Goal: Check status: Check status

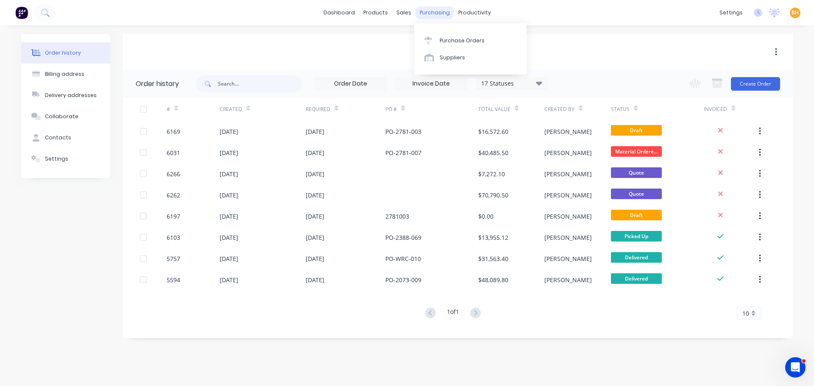
click at [433, 15] on div "purchasing" at bounding box center [435, 12] width 39 height 13
click at [446, 34] on link "Purchase Orders" at bounding box center [470, 40] width 112 height 17
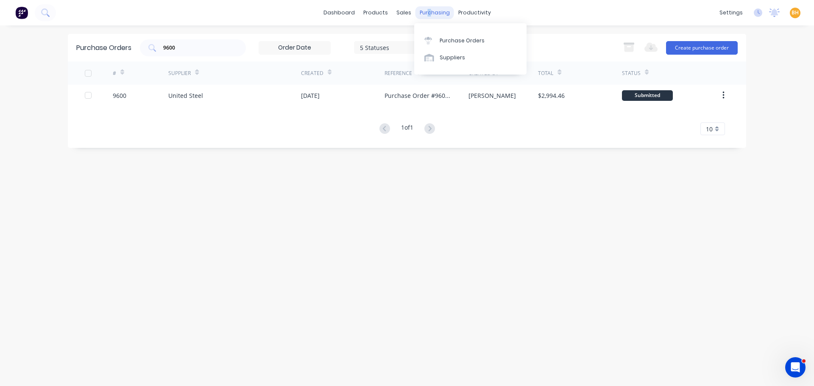
click at [428, 14] on div "purchasing" at bounding box center [435, 12] width 39 height 13
click at [450, 37] on div "Purchase Orders" at bounding box center [462, 41] width 45 height 8
click at [184, 48] on input "9600" at bounding box center [197, 48] width 70 height 8
type input "9"
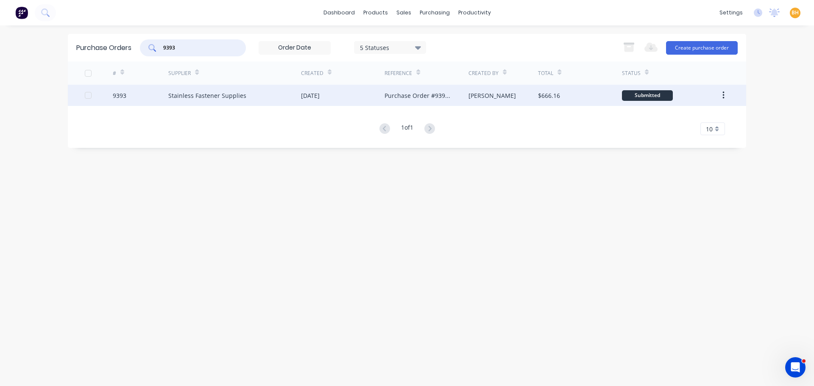
type input "9393"
click at [195, 96] on div "Stainless Fastener Supplies" at bounding box center [207, 95] width 78 height 9
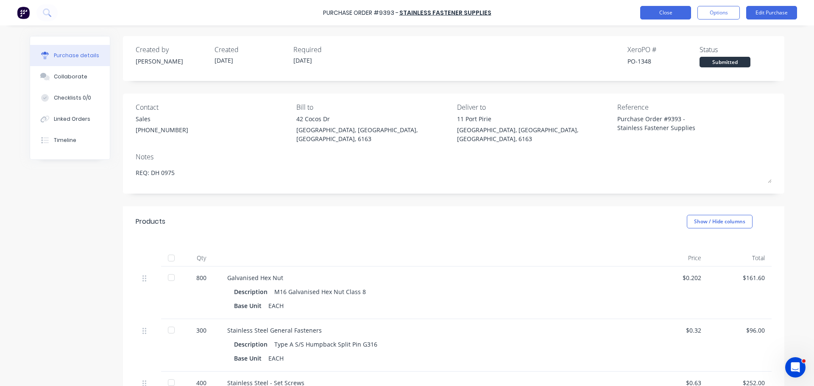
click at [669, 12] on button "Close" at bounding box center [665, 13] width 51 height 14
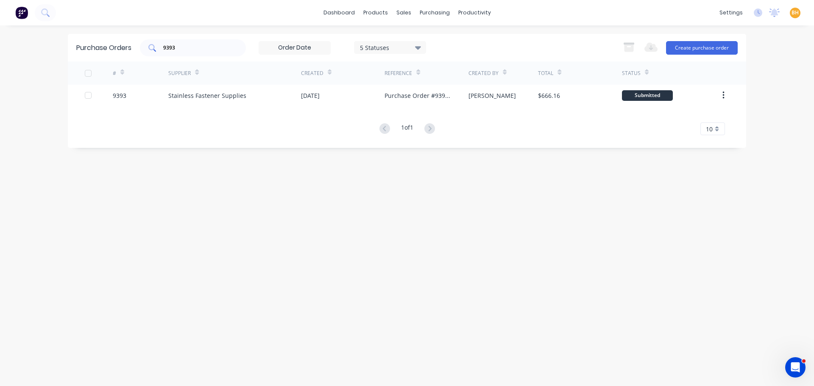
click at [191, 49] on input "9393" at bounding box center [197, 48] width 70 height 8
type input "9"
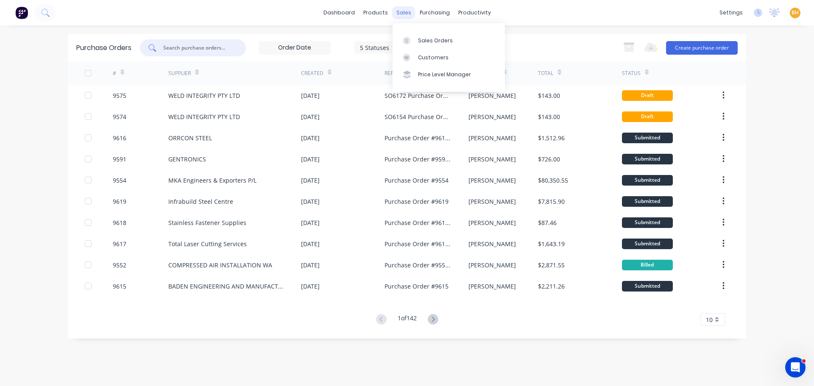
click at [395, 11] on div "sales" at bounding box center [403, 12] width 23 height 13
click at [200, 50] on input "text" at bounding box center [197, 48] width 70 height 8
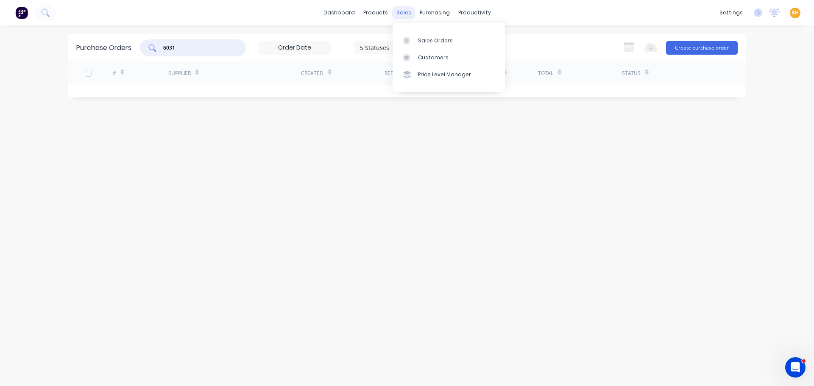
type input "6031"
click at [401, 11] on div "sales" at bounding box center [403, 12] width 23 height 13
click at [416, 38] on link "Sales Orders" at bounding box center [449, 40] width 112 height 17
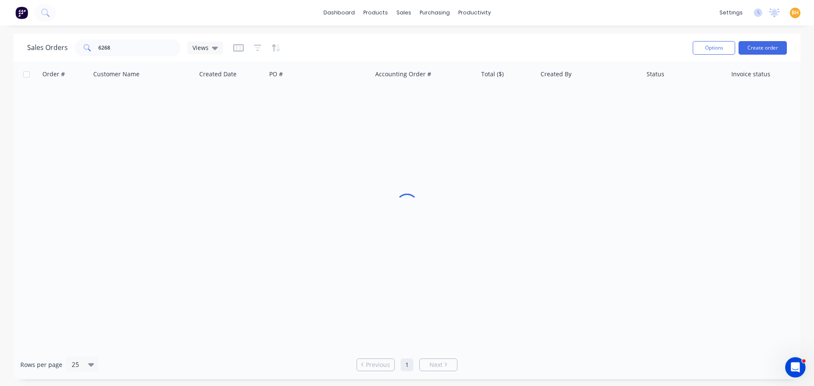
click at [416, 38] on div "Sales Orders 6268 Views" at bounding box center [356, 47] width 659 height 21
click at [119, 45] on input "6268" at bounding box center [139, 47] width 83 height 17
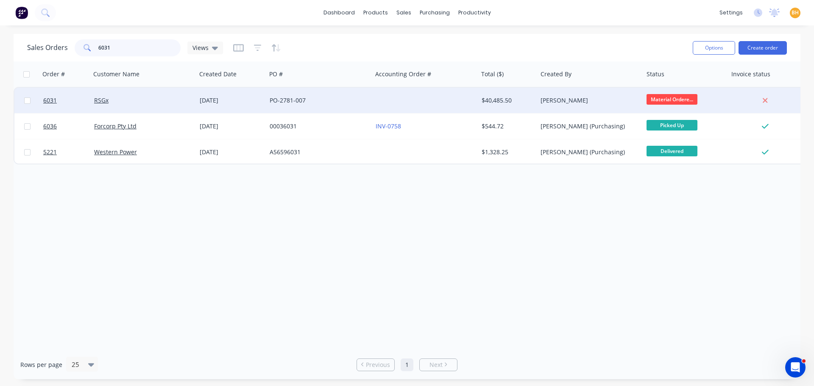
type input "6031"
click at [111, 106] on div "RSGx" at bounding box center [144, 100] width 106 height 25
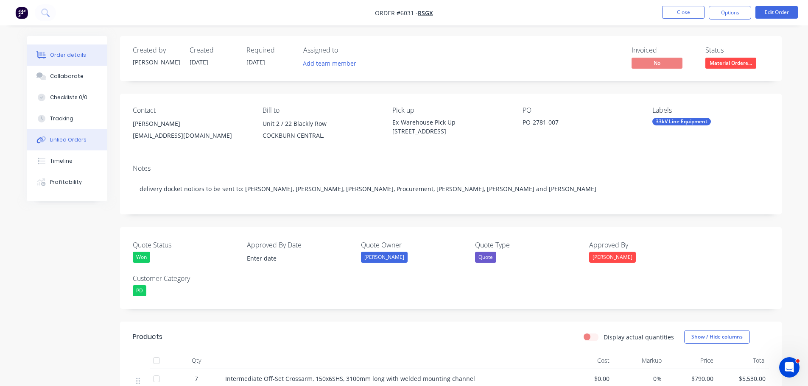
click at [70, 138] on div "Linked Orders" at bounding box center [68, 140] width 36 height 8
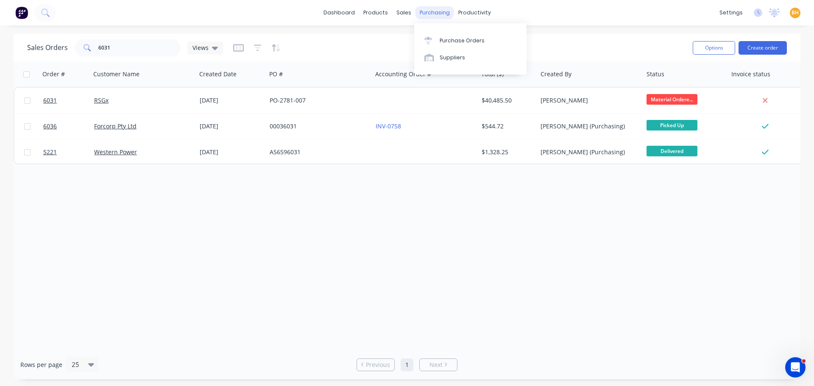
click at [437, 15] on div "purchasing" at bounding box center [435, 12] width 39 height 13
click at [433, 13] on div "purchasing" at bounding box center [435, 12] width 39 height 13
click at [456, 42] on div "Purchase Orders" at bounding box center [462, 41] width 45 height 8
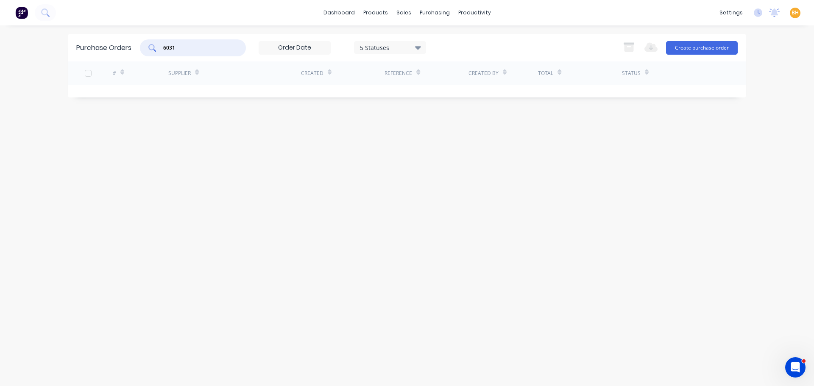
click at [185, 47] on input "6031" at bounding box center [197, 48] width 70 height 8
type input "6"
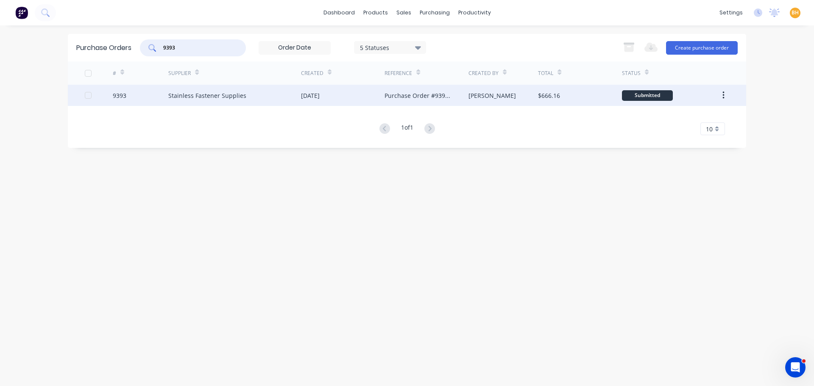
type input "9393"
click at [287, 95] on div "Stainless Fastener Supplies" at bounding box center [234, 95] width 133 height 21
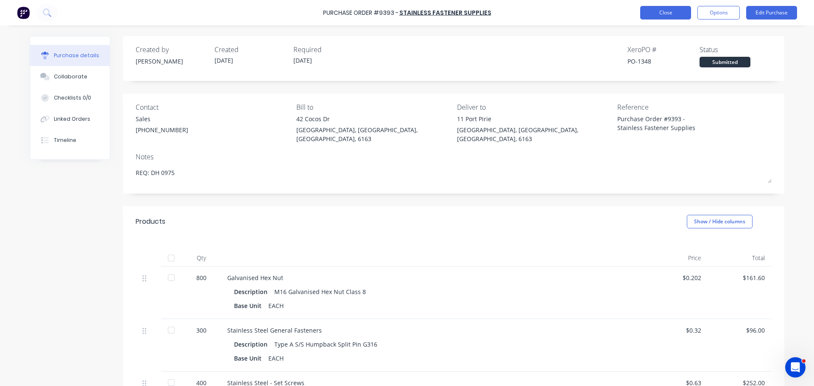
click at [670, 11] on button "Close" at bounding box center [665, 13] width 51 height 14
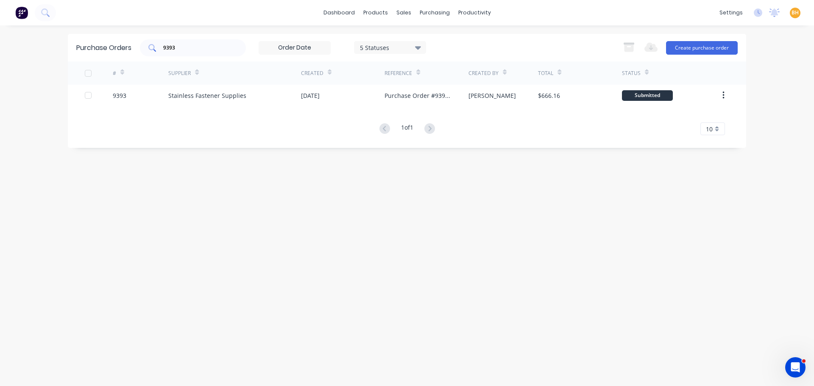
click at [172, 48] on input "9393" at bounding box center [197, 48] width 70 height 8
click at [181, 43] on div "9393" at bounding box center [193, 47] width 106 height 17
click at [177, 47] on input "9393" at bounding box center [197, 48] width 70 height 8
type input "9"
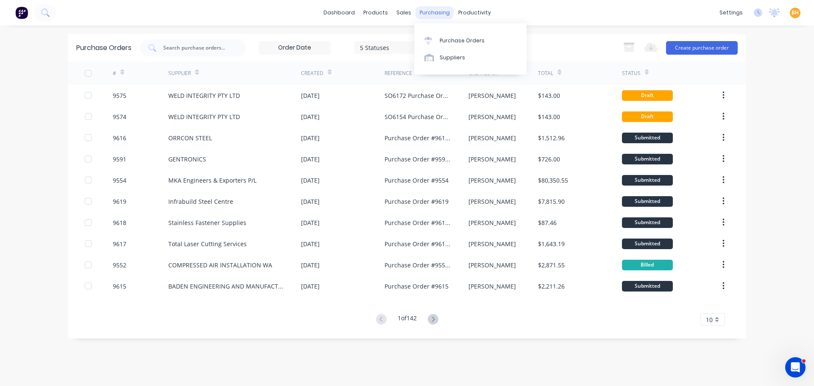
click at [436, 16] on div "purchasing" at bounding box center [435, 12] width 39 height 13
click at [450, 37] on div "Purchase Orders" at bounding box center [462, 41] width 45 height 8
click at [213, 52] on div at bounding box center [193, 47] width 106 height 17
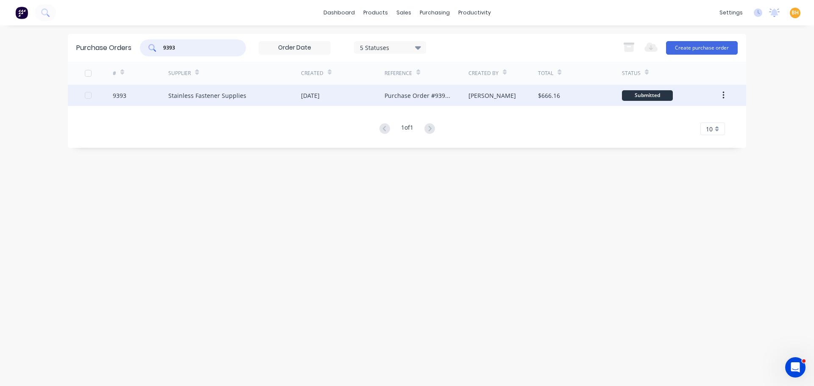
type input "9393"
click at [319, 89] on div "[DATE]" at bounding box center [343, 95] width 84 height 21
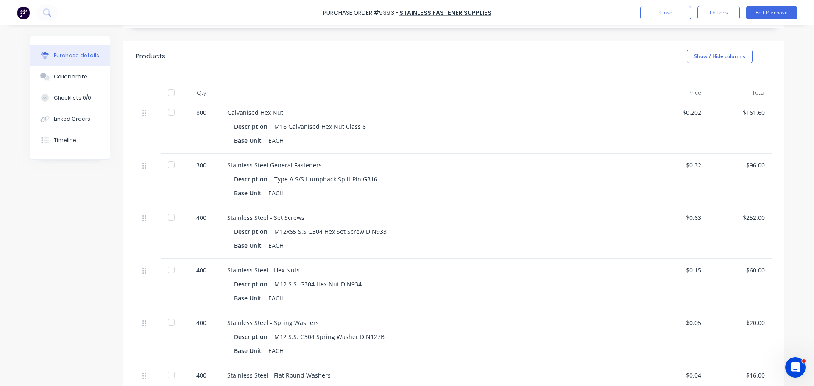
scroll to position [212, 0]
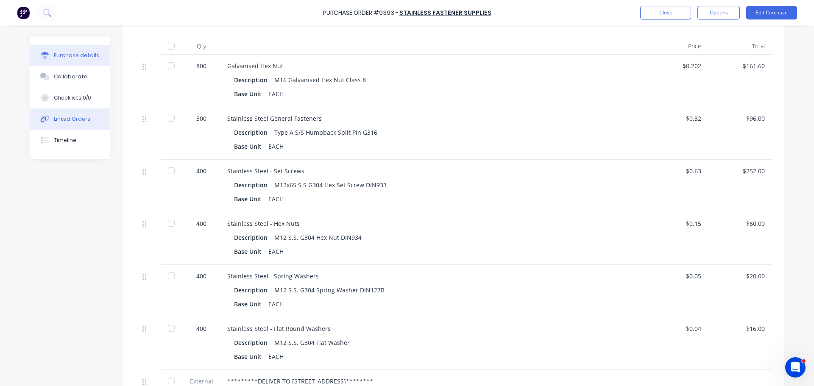
click at [64, 115] on button "Linked Orders" at bounding box center [70, 119] width 80 height 21
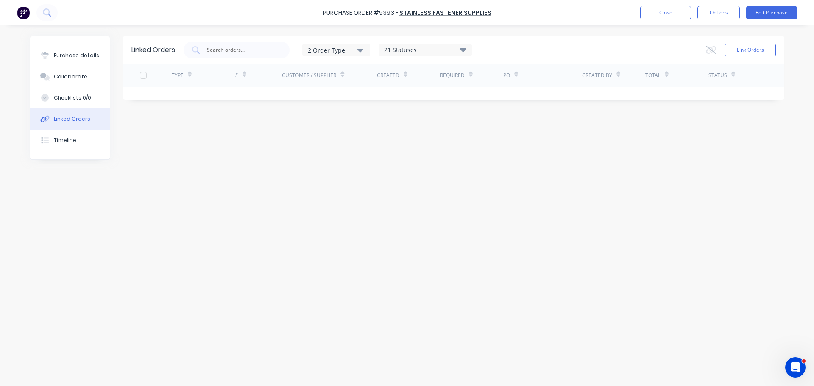
click at [68, 120] on div "Linked Orders" at bounding box center [72, 119] width 36 height 8
click at [64, 58] on div "Purchase details" at bounding box center [76, 56] width 45 height 8
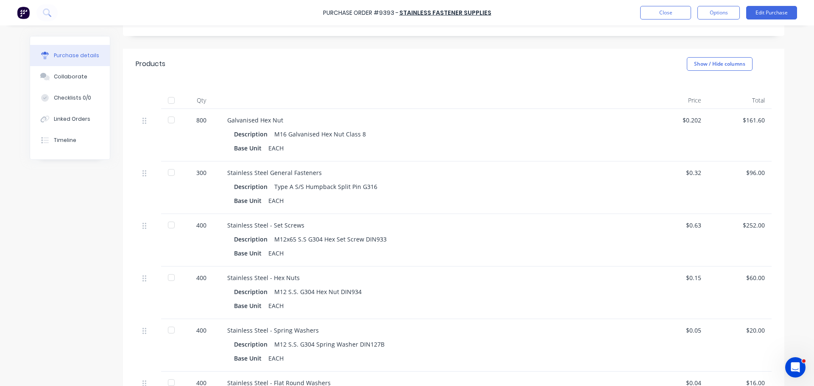
scroll to position [31, 0]
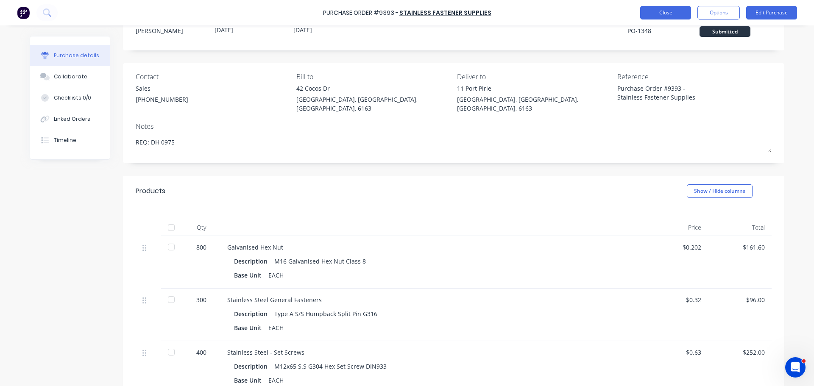
click at [671, 14] on button "Close" at bounding box center [665, 13] width 51 height 14
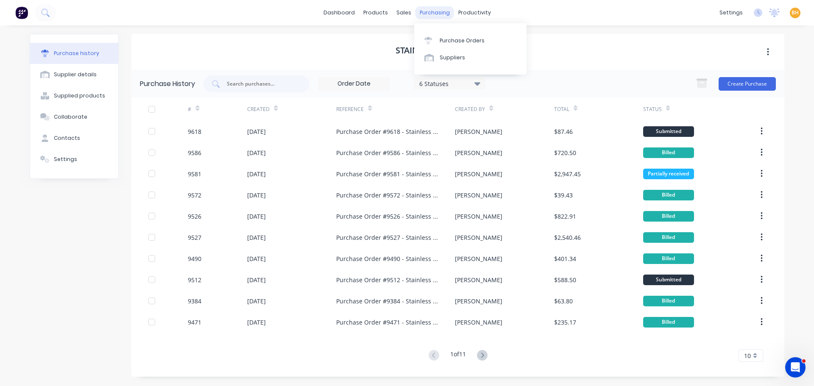
click at [429, 10] on div "purchasing" at bounding box center [435, 12] width 39 height 13
click at [428, 14] on div "purchasing" at bounding box center [435, 12] width 39 height 13
click at [458, 41] on div "Purchase Orders" at bounding box center [462, 41] width 45 height 8
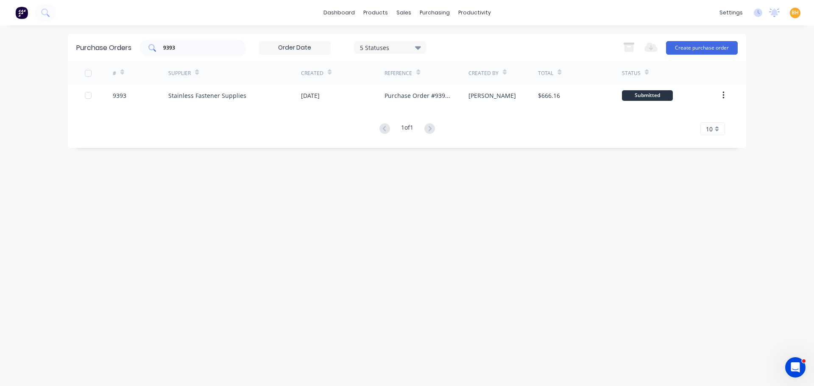
click at [215, 48] on input "9393" at bounding box center [197, 48] width 70 height 8
type input "9"
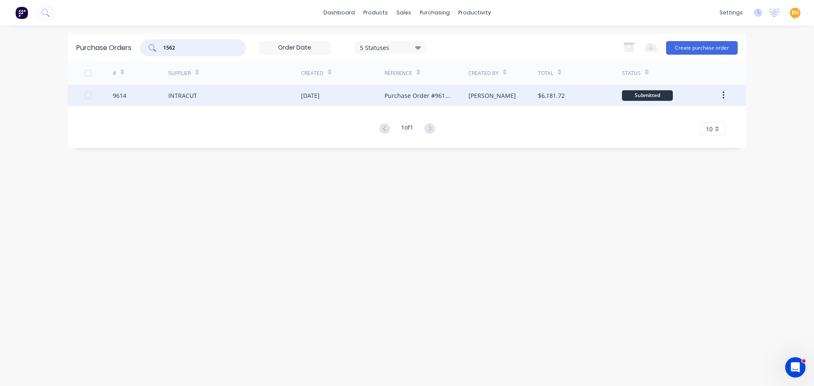
type input "1562"
click at [167, 100] on div "9614" at bounding box center [141, 95] width 56 height 21
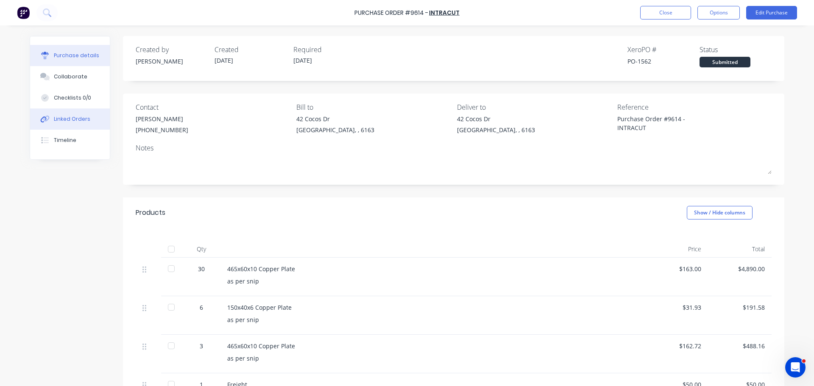
click at [55, 126] on button "Linked Orders" at bounding box center [70, 119] width 80 height 21
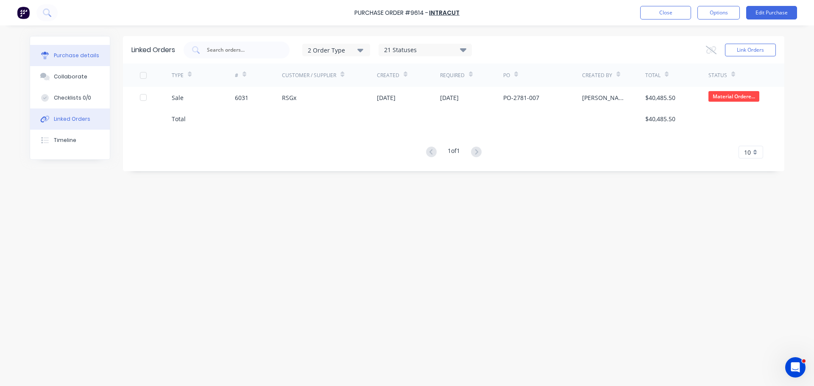
click at [66, 56] on div "Purchase details" at bounding box center [76, 56] width 45 height 8
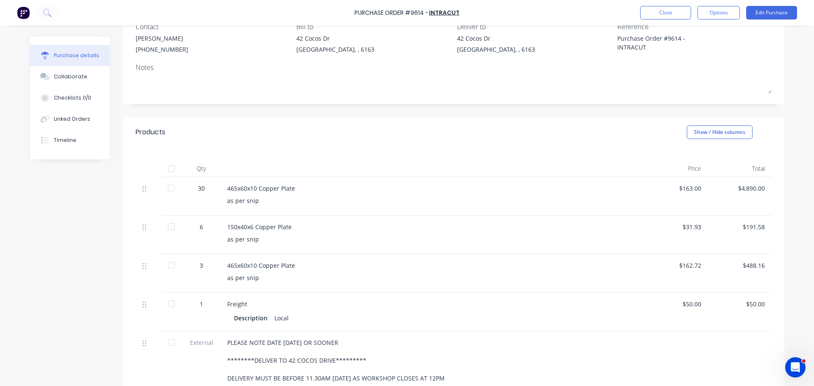
scroll to position [85, 0]
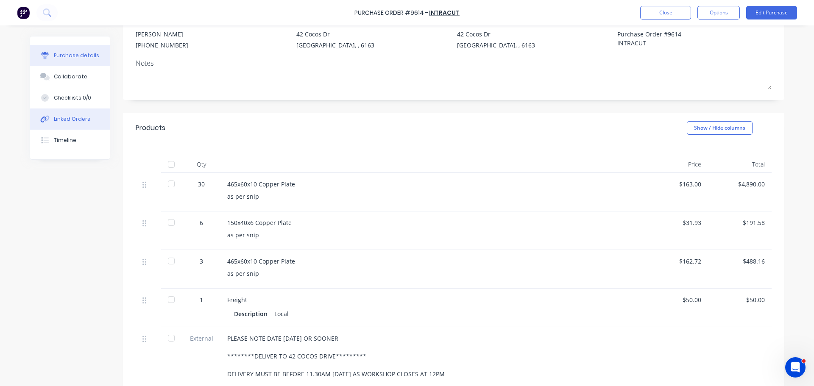
click at [76, 119] on div "Linked Orders" at bounding box center [72, 119] width 36 height 8
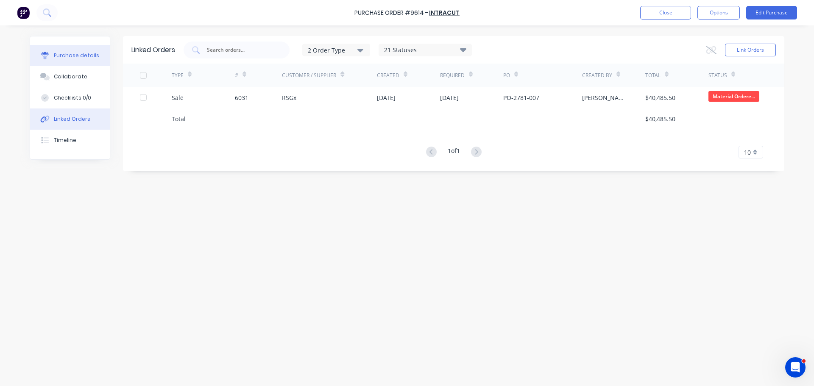
click at [64, 55] on div "Purchase details" at bounding box center [76, 56] width 45 height 8
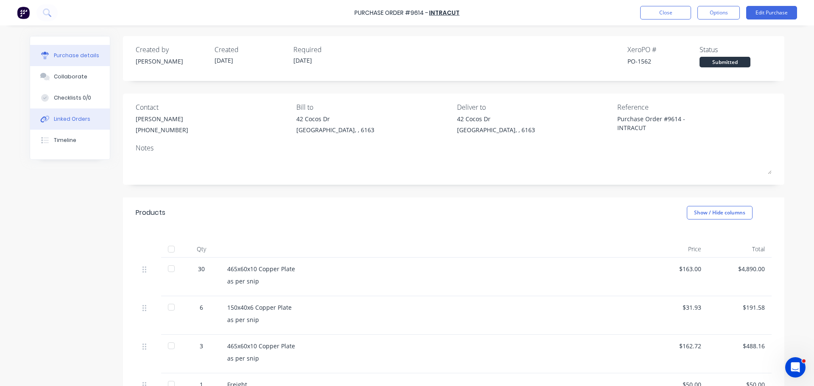
click at [74, 122] on button "Linked Orders" at bounding box center [70, 119] width 80 height 21
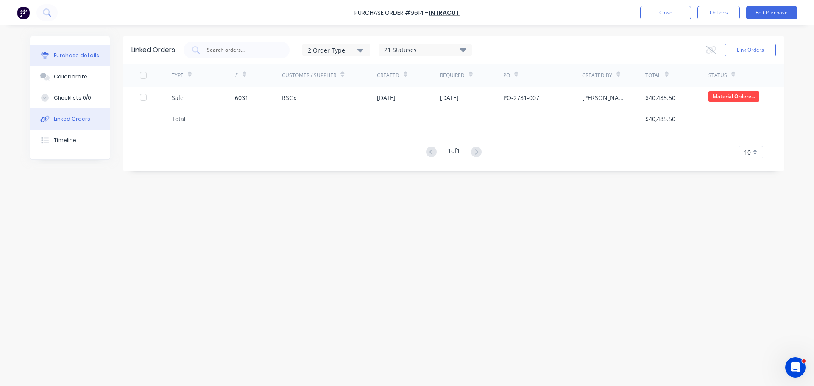
click at [57, 63] on button "Purchase details" at bounding box center [70, 55] width 80 height 21
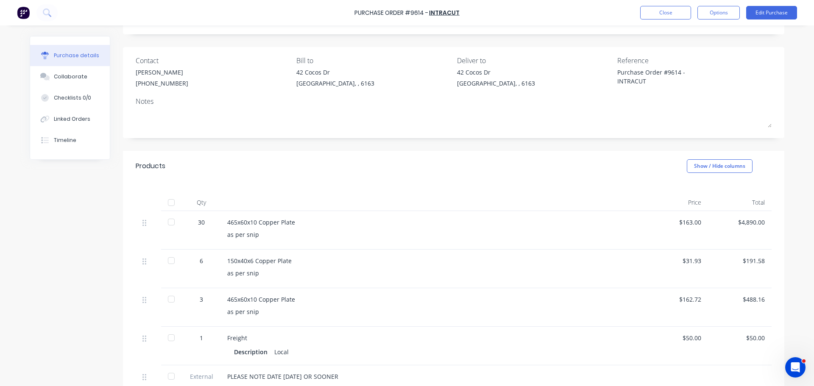
scroll to position [85, 0]
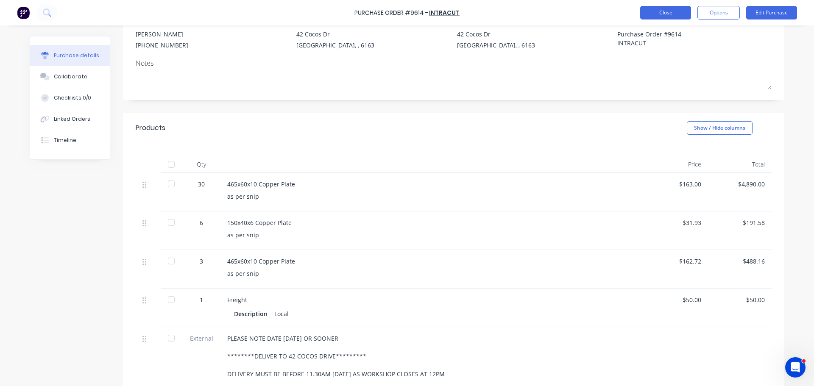
click at [650, 13] on button "Close" at bounding box center [665, 13] width 51 height 14
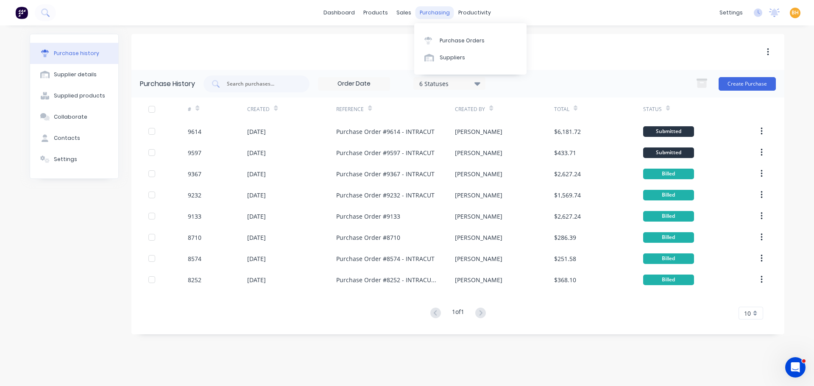
click at [432, 12] on div "purchasing" at bounding box center [435, 12] width 39 height 13
click at [454, 39] on div "Purchase Orders" at bounding box center [462, 41] width 45 height 8
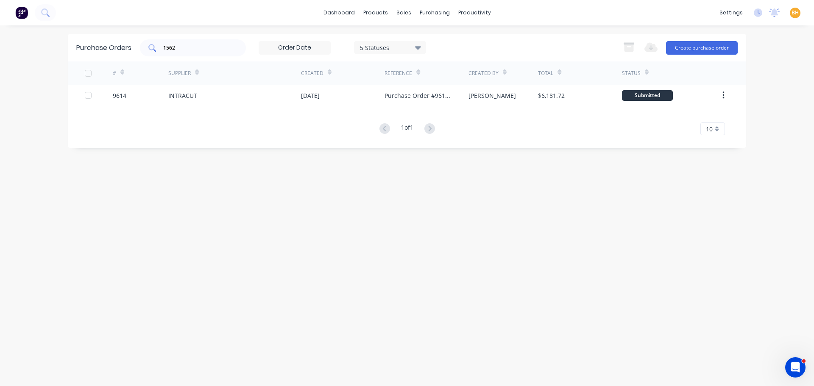
click at [193, 43] on div "1562" at bounding box center [193, 47] width 106 height 17
type input "1"
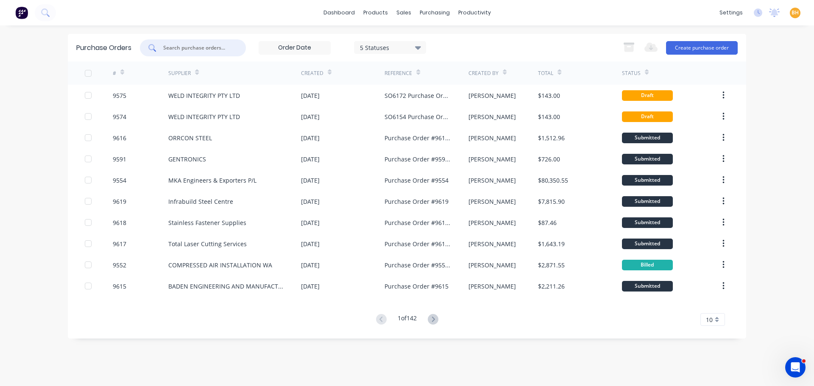
click at [219, 44] on input "text" at bounding box center [197, 48] width 70 height 8
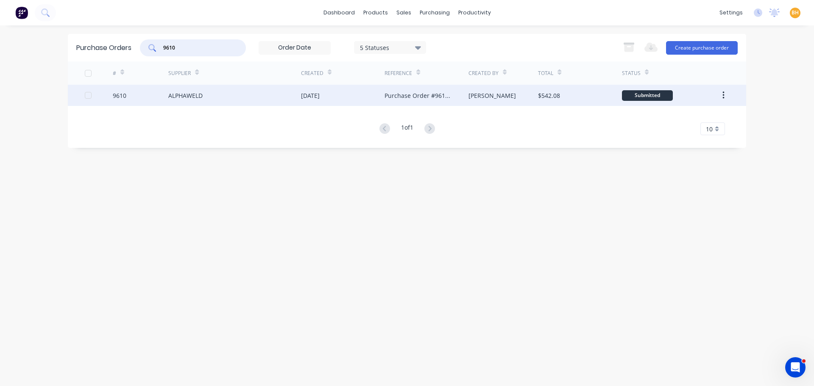
type input "9610"
click at [211, 98] on div "ALPHAWELD" at bounding box center [234, 95] width 133 height 21
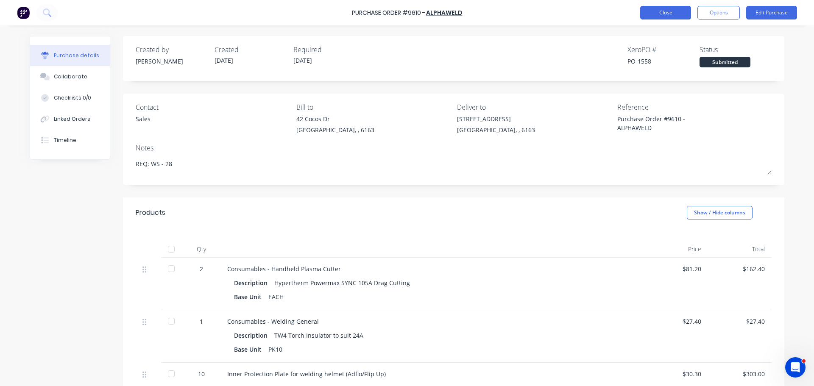
click at [646, 17] on button "Close" at bounding box center [665, 13] width 51 height 14
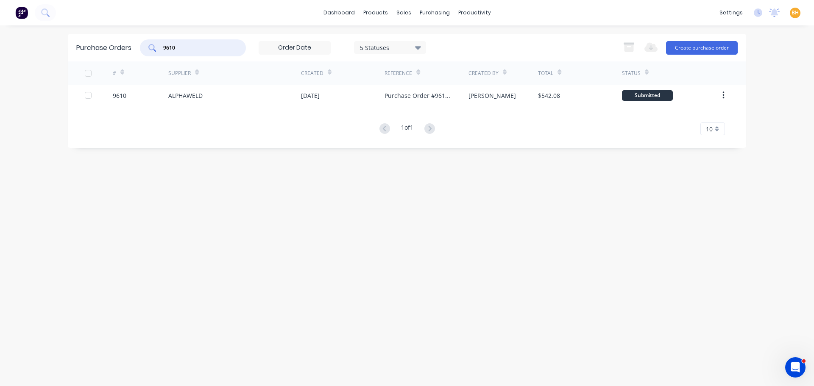
click at [182, 49] on input "9610" at bounding box center [197, 48] width 70 height 8
type input "9"
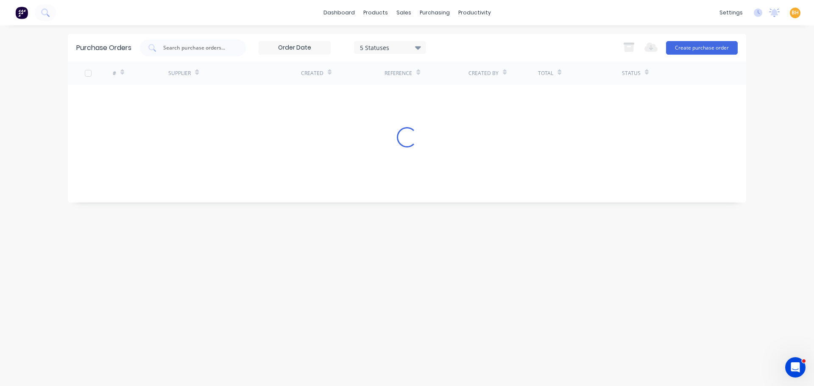
click at [202, 198] on div "Purchase Orders 5 Statuses 5 Statuses Export to Excel (XLSX) Create purchase or…" at bounding box center [407, 118] width 679 height 169
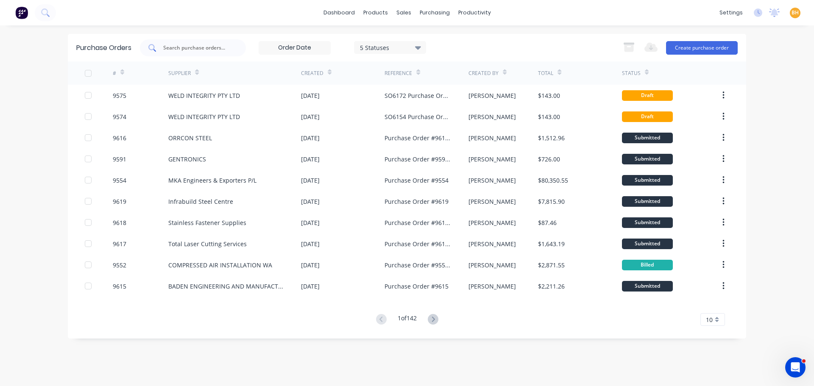
click at [187, 52] on div at bounding box center [193, 47] width 106 height 17
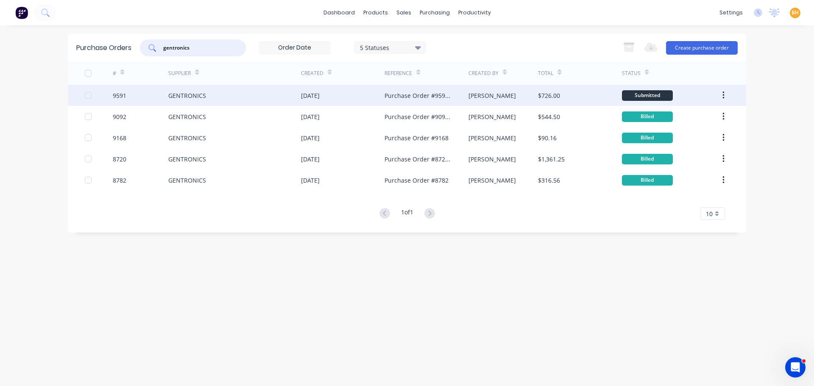
type input "gentronics"
click at [189, 91] on div "GENTRONICS" at bounding box center [187, 95] width 38 height 9
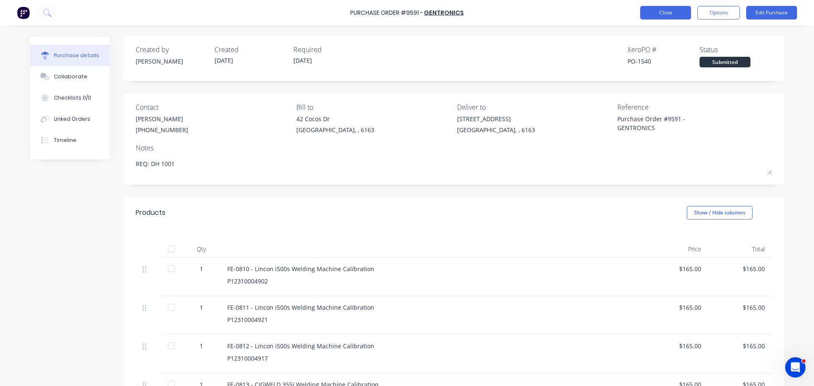
click at [668, 9] on button "Close" at bounding box center [665, 13] width 51 height 14
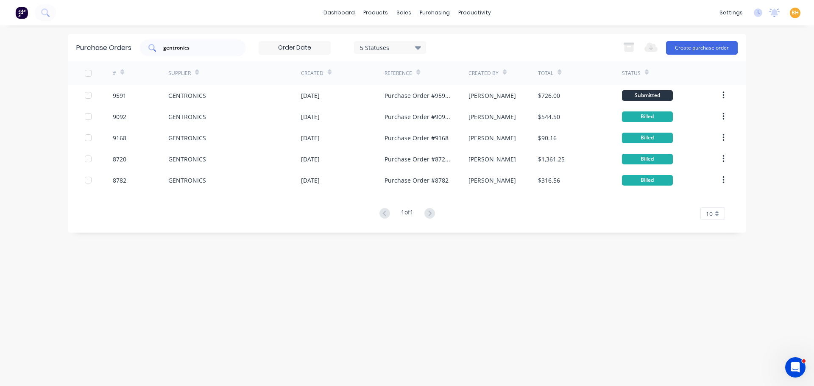
drag, startPoint x: 210, startPoint y: 48, endPoint x: 190, endPoint y: 30, distance: 26.7
click at [210, 48] on input "gentronics" at bounding box center [197, 48] width 70 height 8
type input "g"
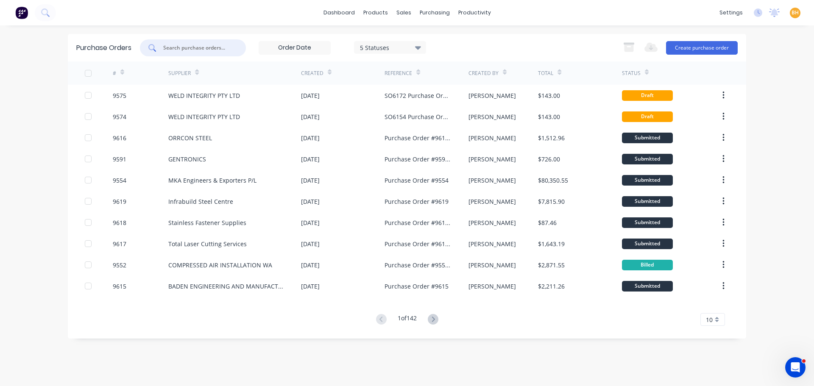
click at [203, 50] on input "text" at bounding box center [197, 48] width 70 height 8
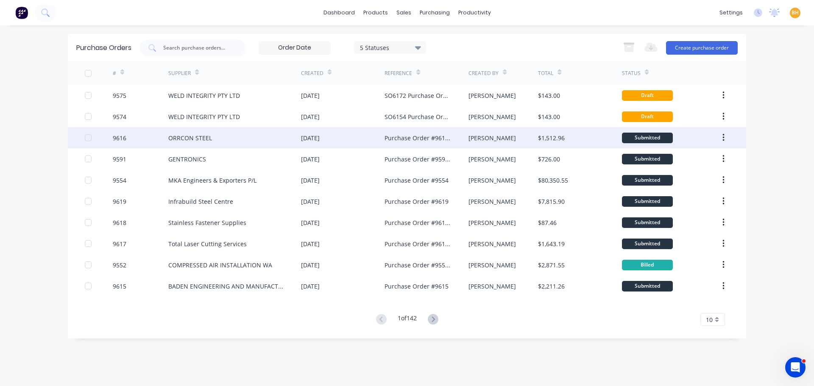
click at [260, 138] on div "ORRCON STEEL" at bounding box center [234, 137] width 133 height 21
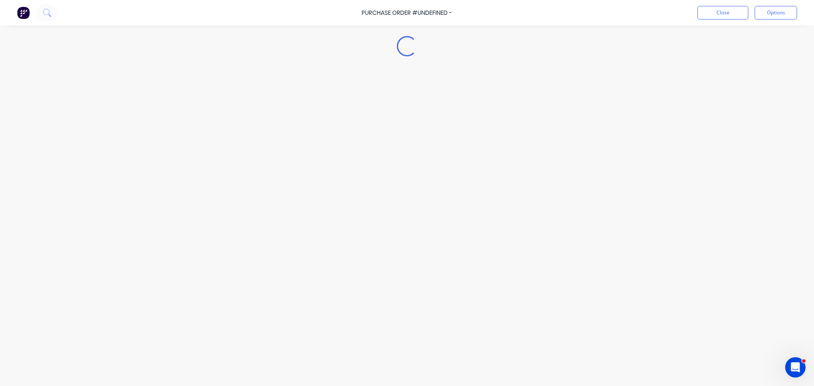
click at [260, 138] on div "Loading..." at bounding box center [407, 180] width 772 height 344
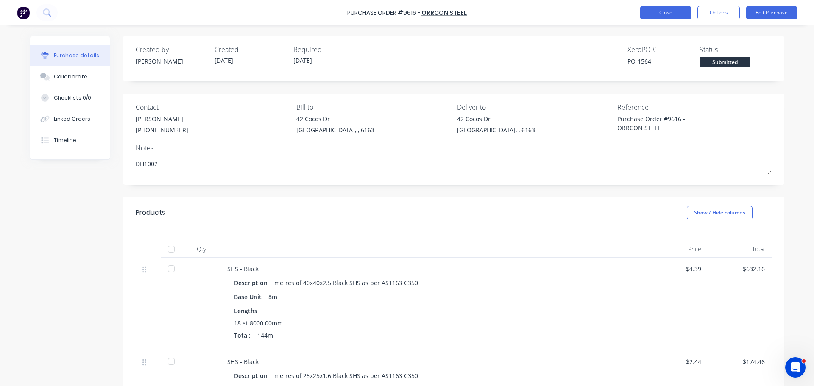
click at [654, 13] on button "Close" at bounding box center [665, 13] width 51 height 14
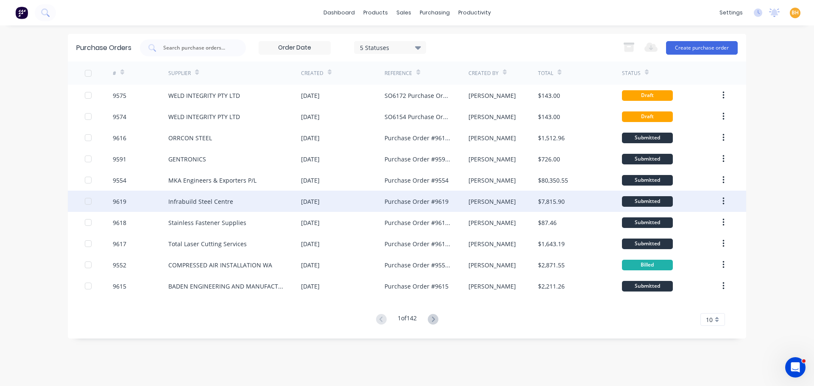
click at [236, 201] on div "Infrabuild Steel Centre" at bounding box center [234, 201] width 133 height 21
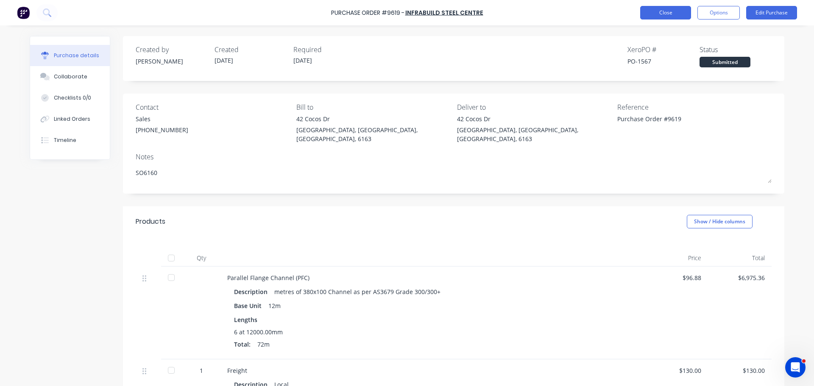
click at [654, 12] on button "Close" at bounding box center [665, 13] width 51 height 14
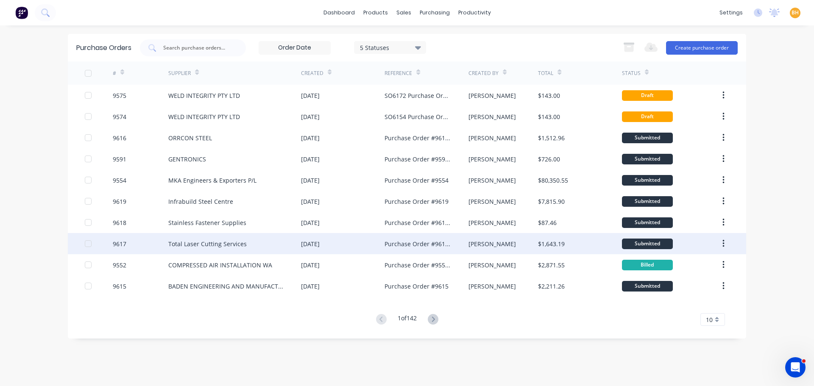
click at [242, 245] on div "Total Laser Cutting Services" at bounding box center [207, 244] width 78 height 9
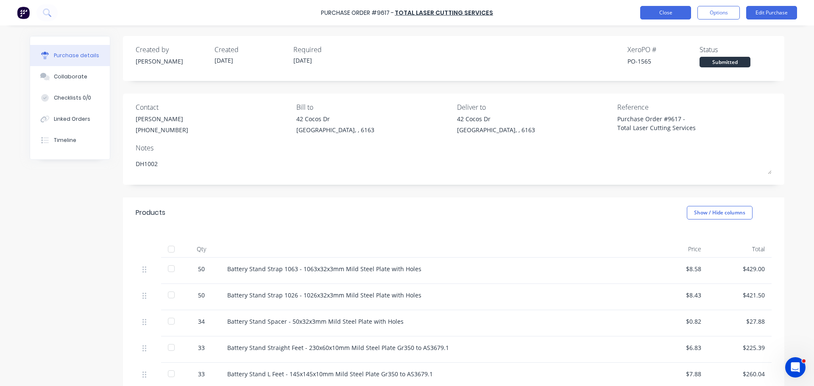
click at [664, 14] on button "Close" at bounding box center [665, 13] width 51 height 14
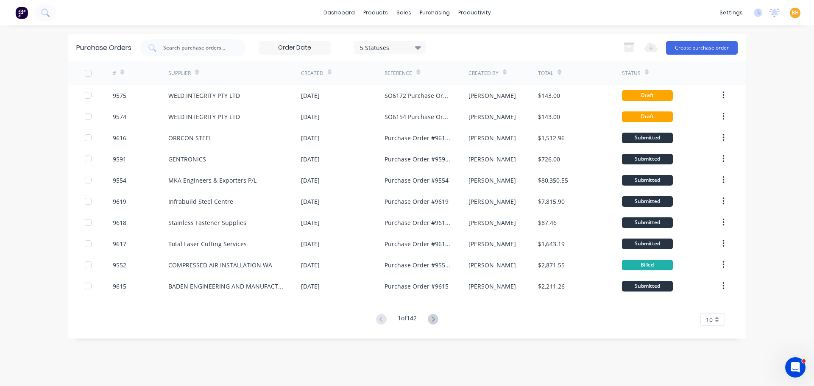
click at [443, 316] on div "1 of 142 10 5 10 15 20 25 30 35" at bounding box center [407, 320] width 679 height 12
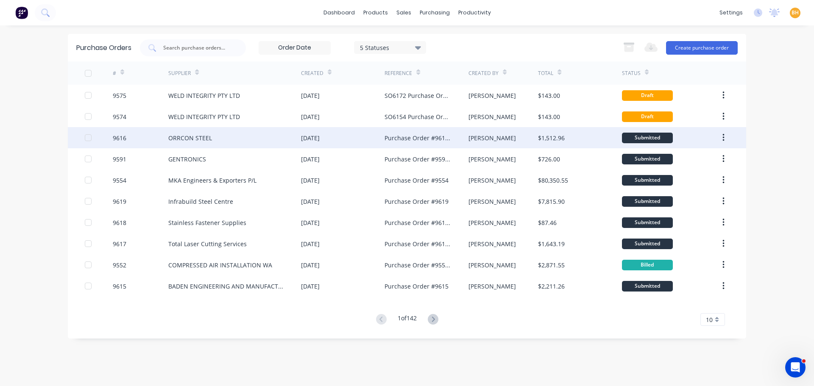
click at [213, 141] on div "ORRCON STEEL" at bounding box center [234, 137] width 133 height 21
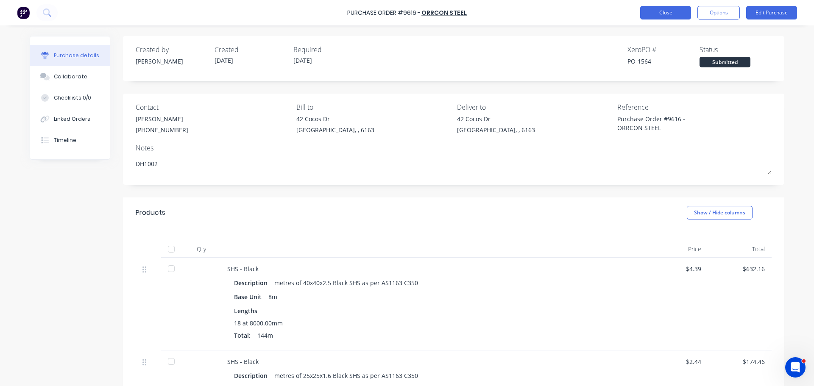
click at [656, 14] on button "Close" at bounding box center [665, 13] width 51 height 14
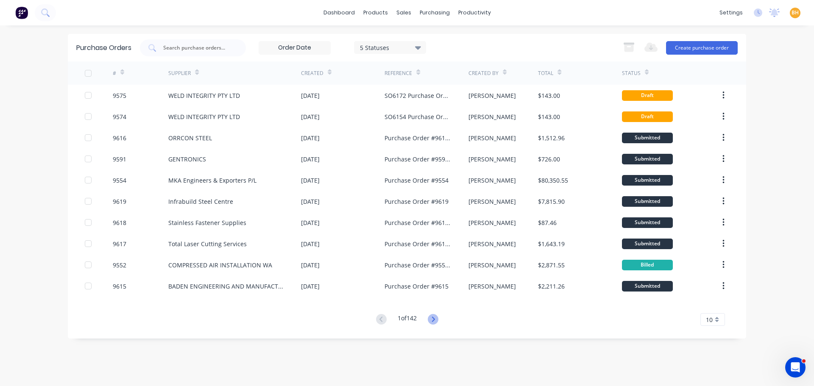
click at [431, 318] on icon at bounding box center [433, 319] width 11 height 11
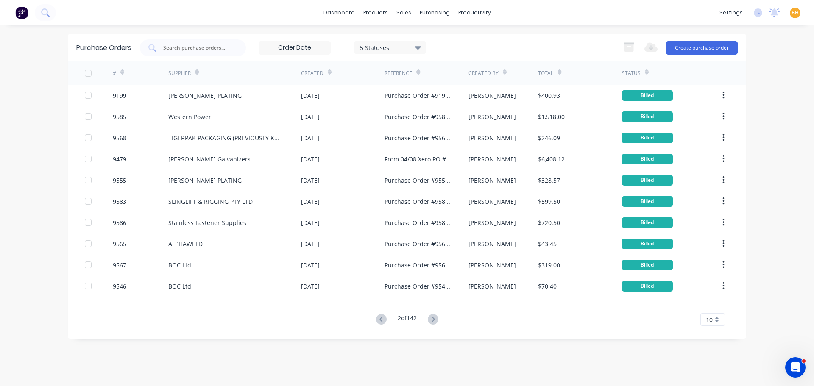
click at [420, 48] on icon at bounding box center [418, 47] width 6 height 3
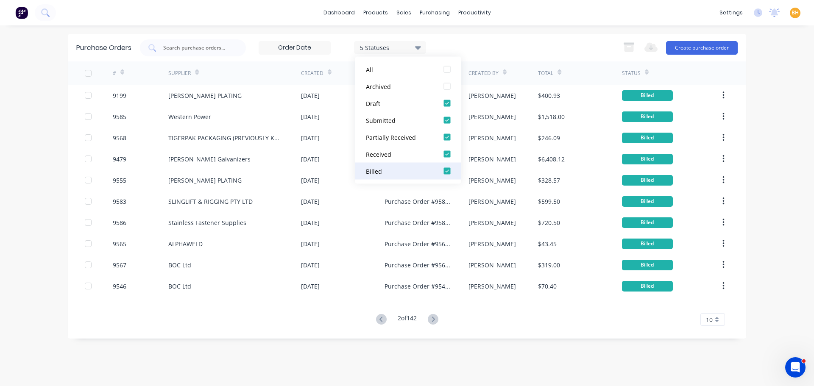
click at [447, 173] on div at bounding box center [447, 171] width 17 height 17
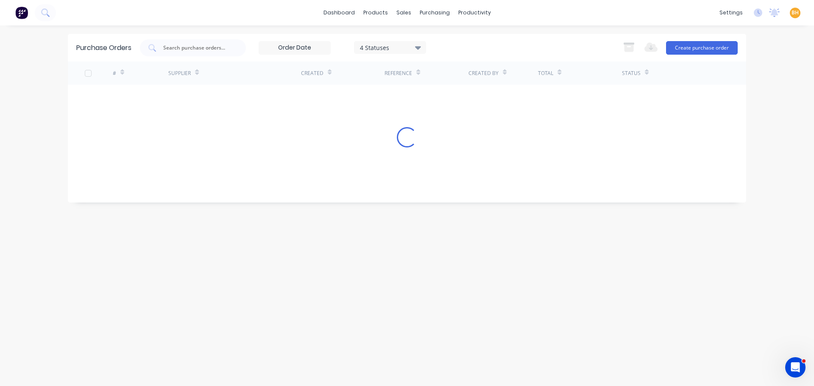
click at [481, 41] on div "4 Statuses 4 Statuses Export to Excel (XLSX) Create purchase order" at bounding box center [439, 47] width 598 height 17
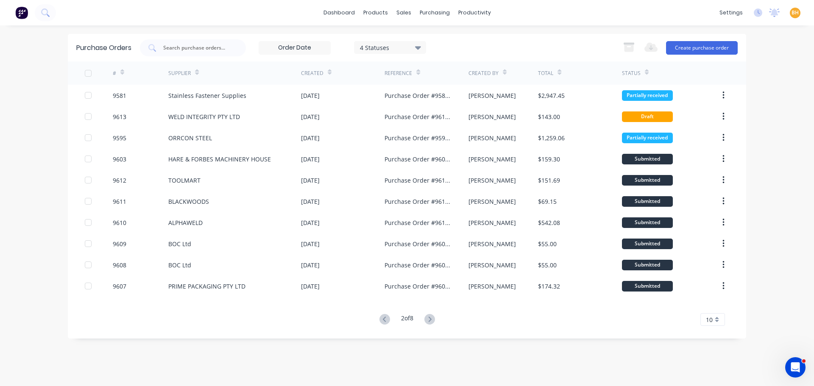
click at [431, 322] on icon at bounding box center [430, 319] width 11 height 11
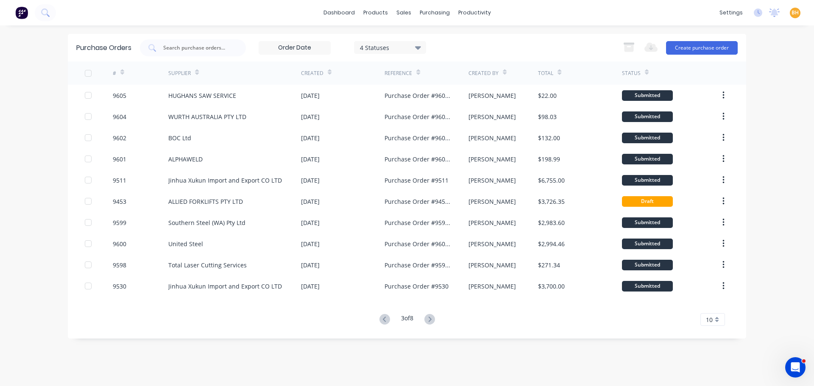
click at [430, 322] on icon at bounding box center [429, 319] width 3 height 5
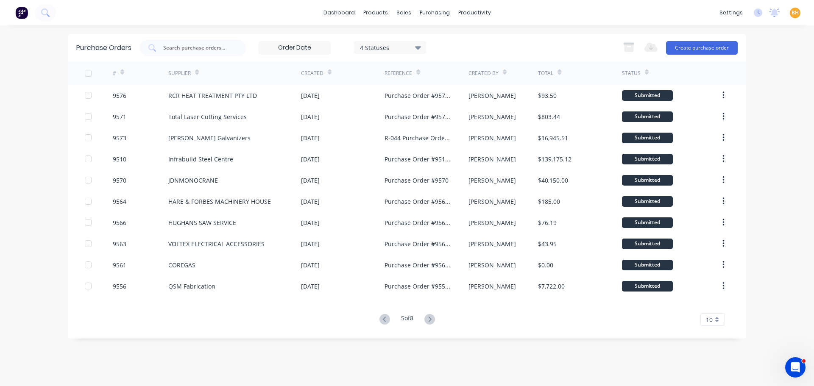
click at [430, 322] on icon at bounding box center [429, 319] width 3 height 5
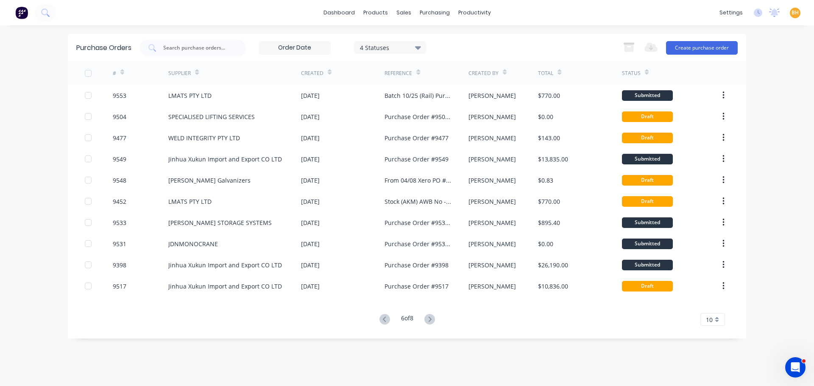
click at [430, 322] on icon at bounding box center [429, 319] width 3 height 5
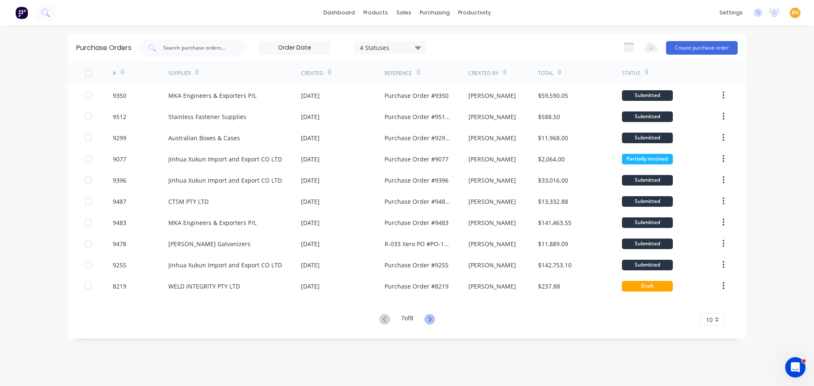
click at [428, 321] on icon at bounding box center [430, 319] width 11 height 11
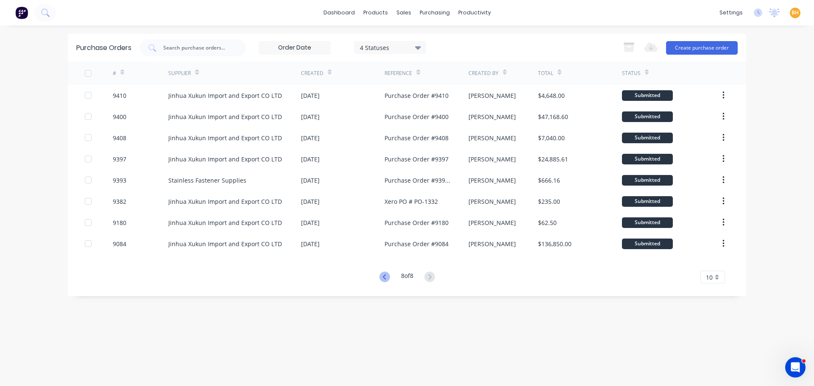
click at [385, 276] on icon at bounding box center [385, 277] width 11 height 11
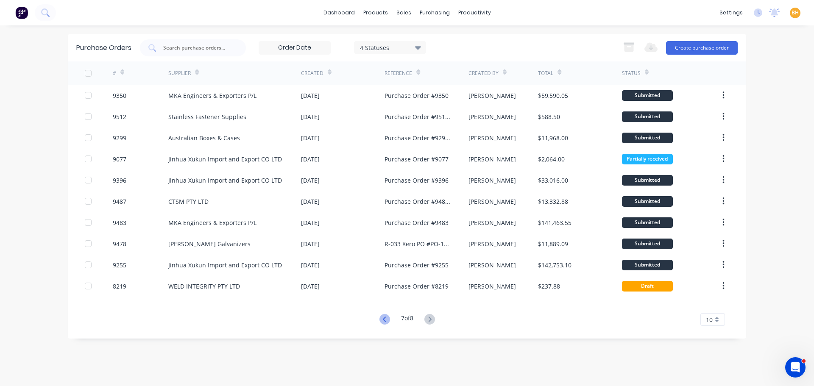
click at [384, 319] on icon at bounding box center [385, 319] width 11 height 11
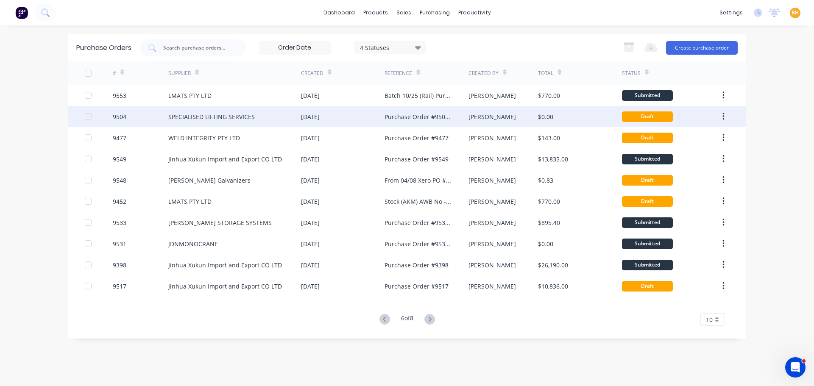
click at [320, 120] on div "[DATE]" at bounding box center [310, 116] width 19 height 9
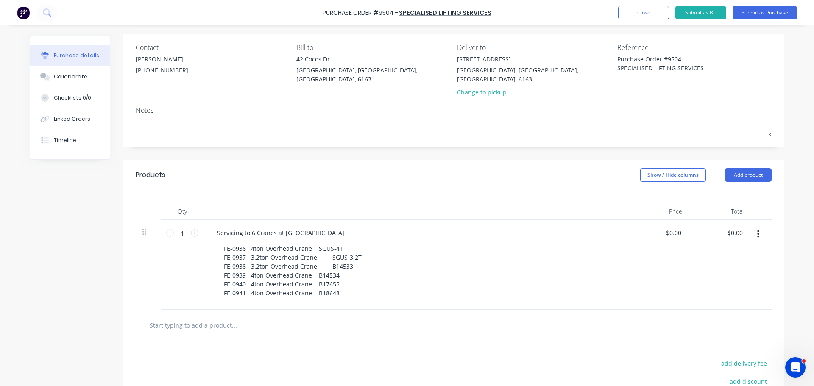
scroll to position [42, 0]
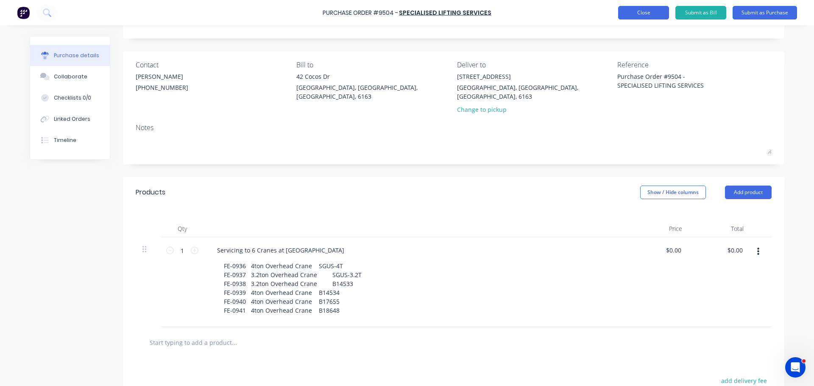
click at [645, 15] on button "Close" at bounding box center [643, 13] width 51 height 14
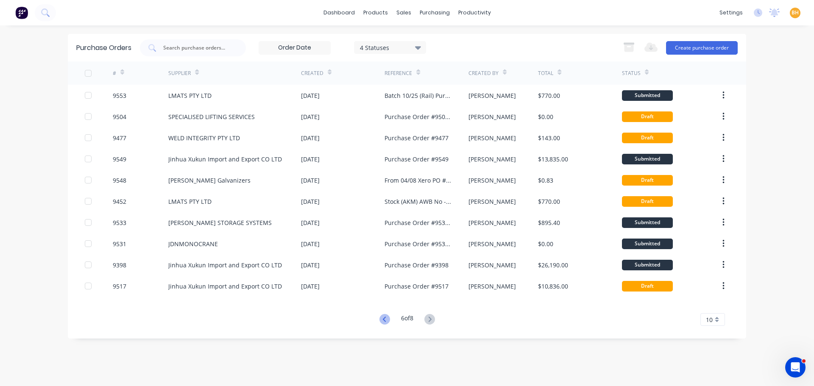
click at [384, 319] on icon at bounding box center [385, 319] width 11 height 11
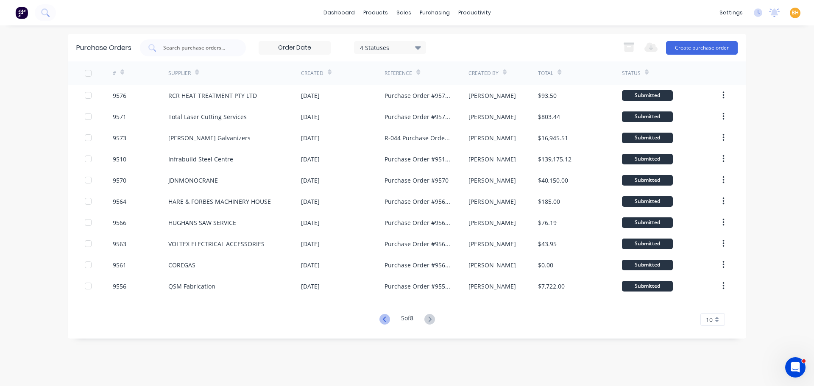
click at [380, 321] on icon at bounding box center [385, 319] width 11 height 11
click at [384, 316] on icon at bounding box center [385, 319] width 11 height 11
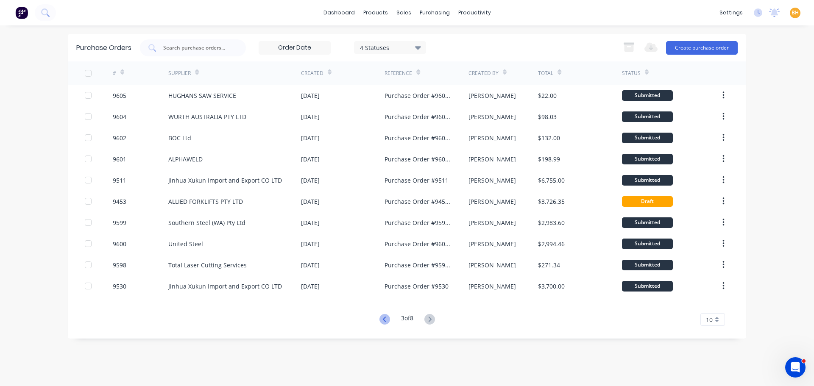
click at [383, 322] on icon at bounding box center [385, 319] width 11 height 11
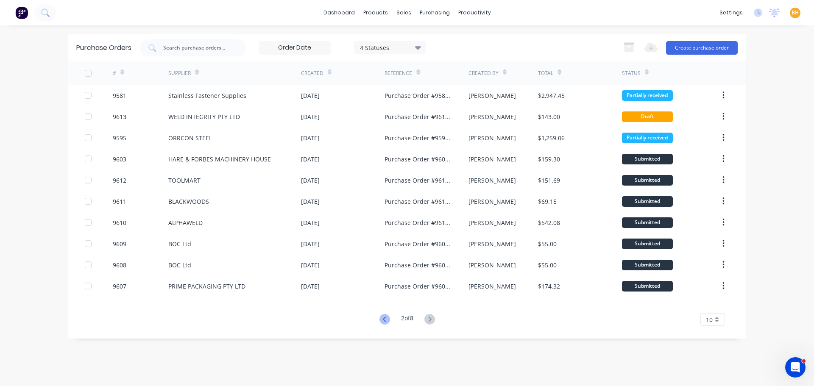
click at [383, 322] on icon at bounding box center [385, 319] width 11 height 11
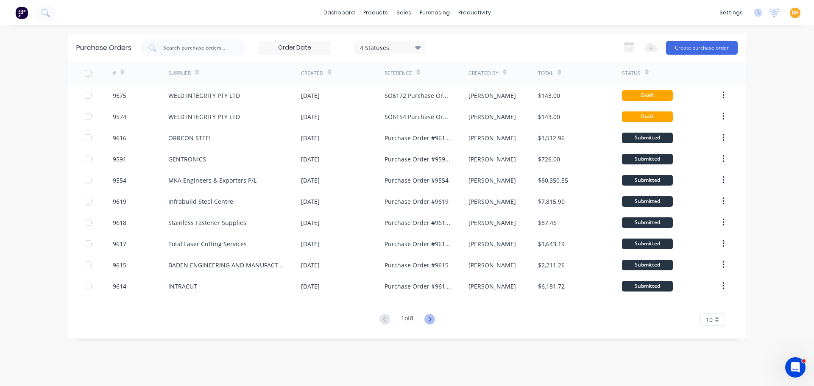
click at [431, 316] on icon at bounding box center [430, 319] width 11 height 11
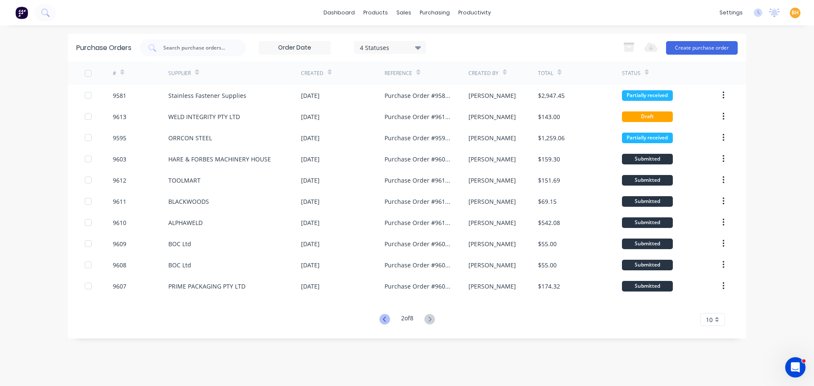
click at [386, 321] on icon at bounding box center [385, 319] width 11 height 11
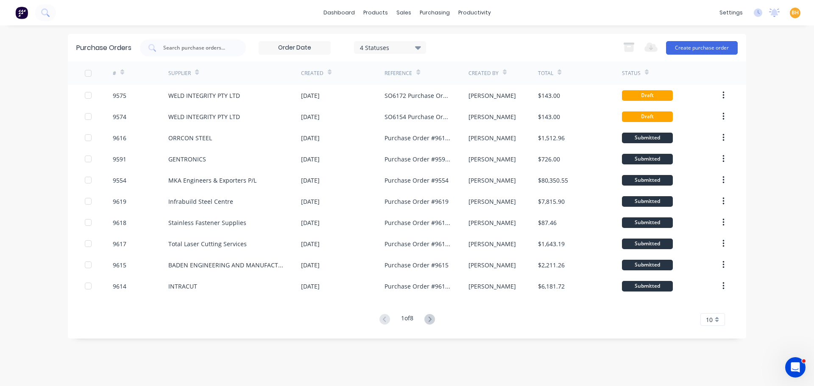
click at [429, 321] on icon at bounding box center [430, 319] width 11 height 11
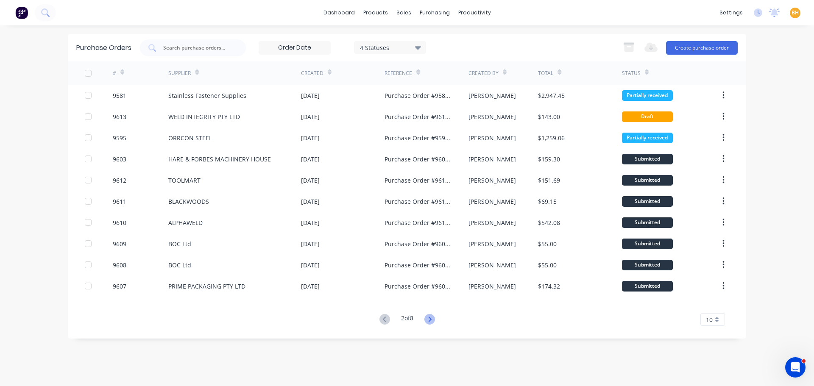
click at [428, 323] on icon at bounding box center [430, 319] width 11 height 11
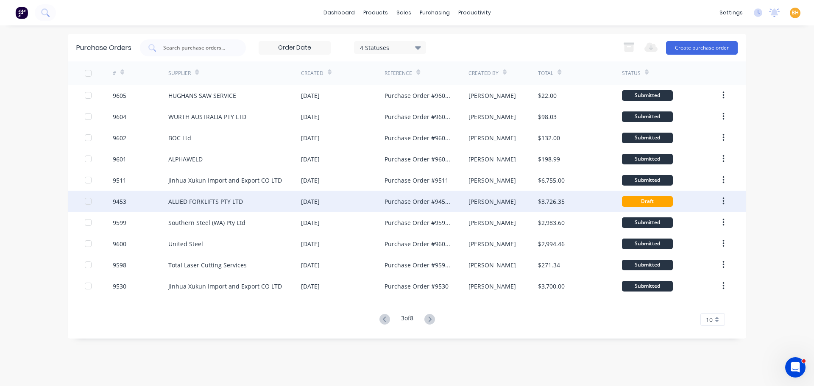
click at [320, 203] on div "[DATE]" at bounding box center [310, 201] width 19 height 9
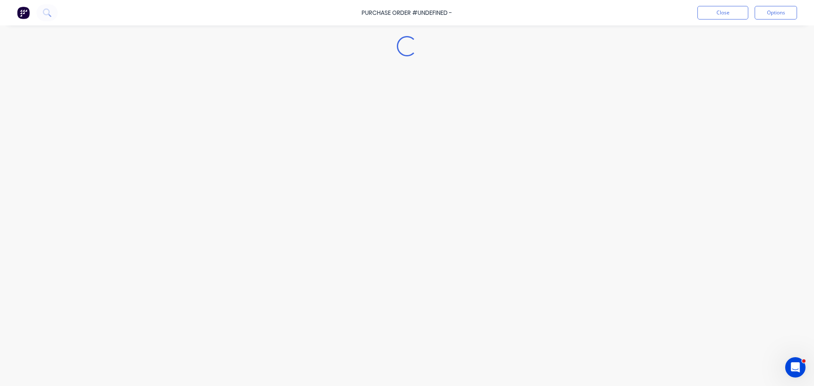
click at [322, 202] on div "Loading..." at bounding box center [407, 180] width 772 height 344
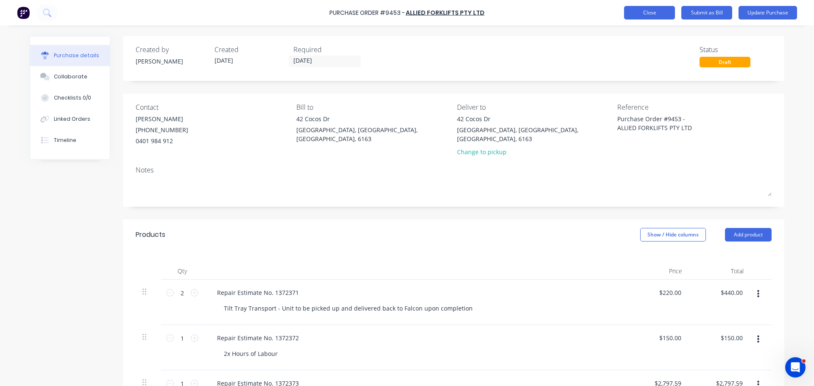
click at [658, 9] on button "Close" at bounding box center [649, 13] width 51 height 14
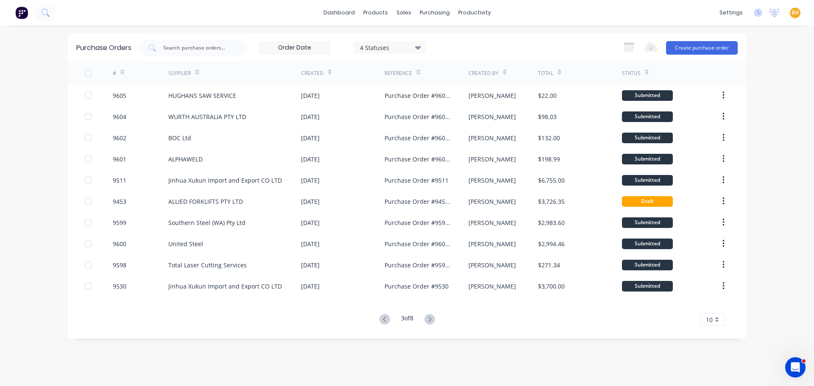
click at [392, 327] on div "Purchase Orders 4 Statuses 4 Statuses Export to Excel (XLSX) Create purchase or…" at bounding box center [407, 186] width 679 height 305
click at [383, 324] on icon at bounding box center [385, 319] width 11 height 11
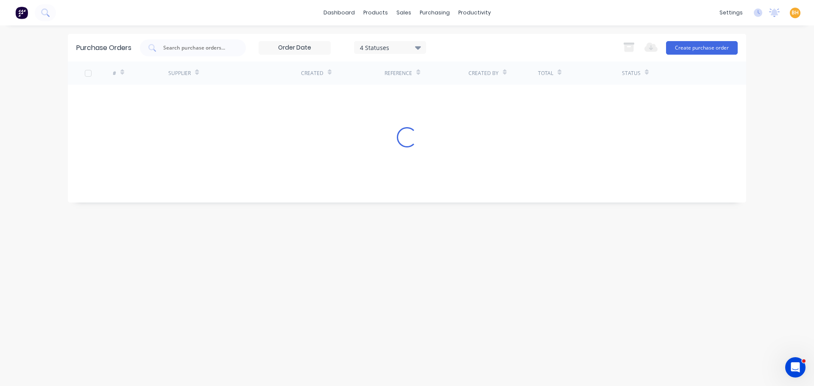
click at [382, 323] on div "Purchase Orders 4 Statuses 4 Statuses Export to Excel (XLSX) Create purchase or…" at bounding box center [407, 206] width 679 height 344
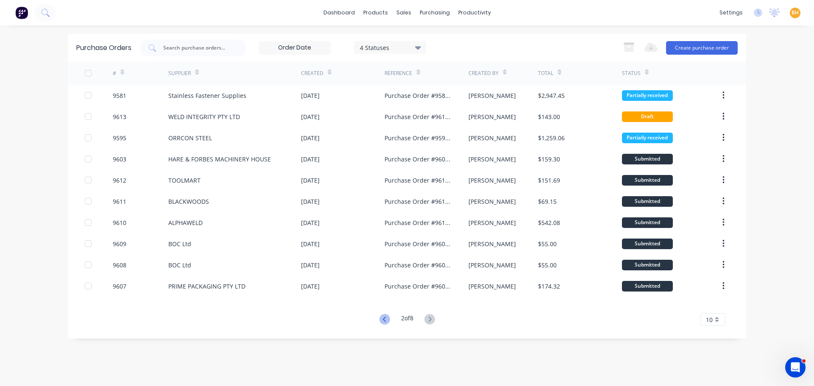
click at [380, 322] on icon at bounding box center [385, 319] width 11 height 11
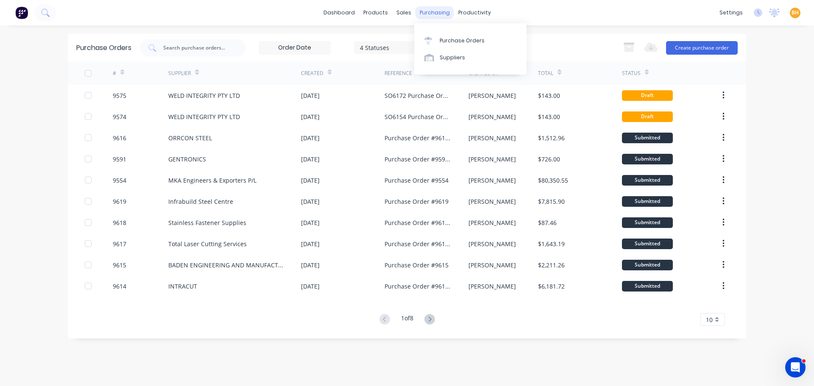
click at [428, 7] on div "purchasing" at bounding box center [435, 12] width 39 height 13
click at [458, 42] on div "Purchase Orders" at bounding box center [462, 41] width 45 height 8
click at [184, 46] on input "text" at bounding box center [197, 48] width 70 height 8
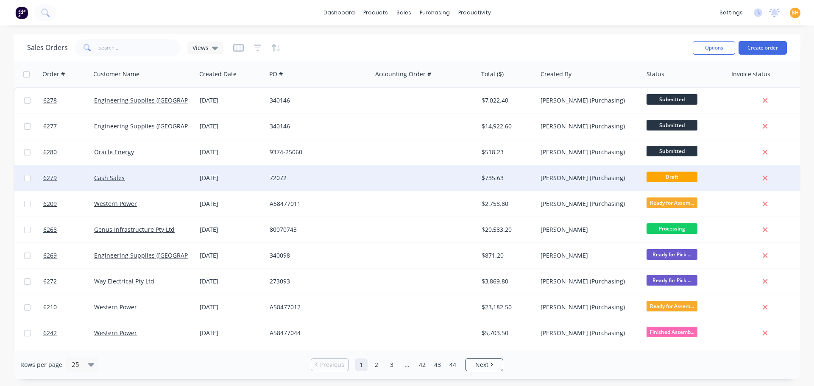
click at [277, 183] on div "72072" at bounding box center [319, 177] width 106 height 25
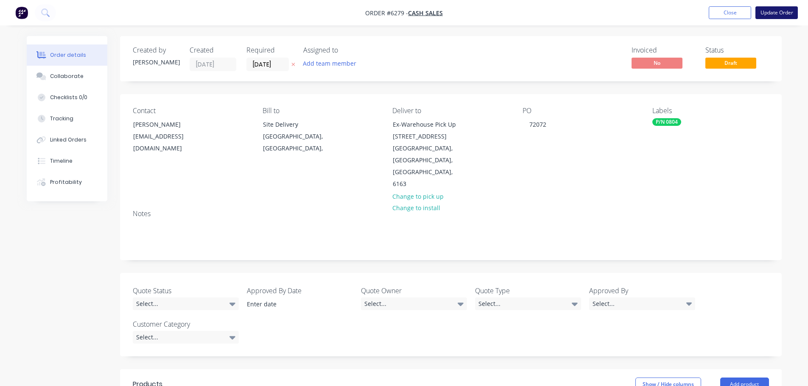
click at [776, 10] on button "Update Order" at bounding box center [776, 12] width 42 height 13
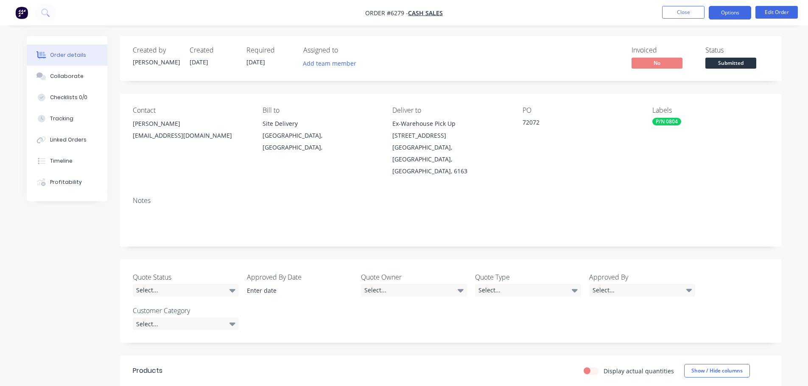
click at [736, 8] on button "Options" at bounding box center [730, 13] width 42 height 14
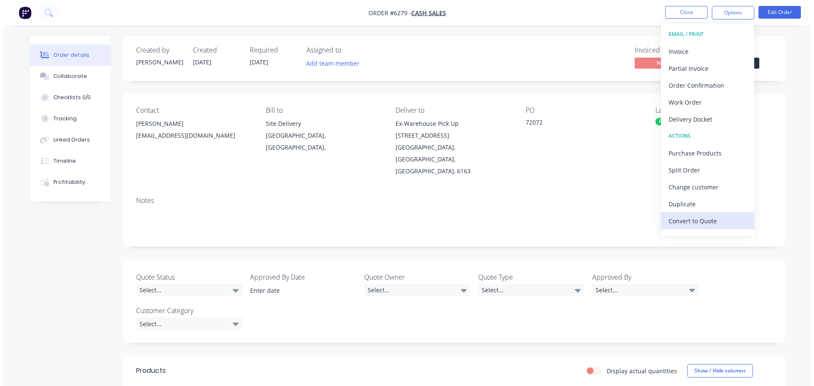
scroll to position [13, 0]
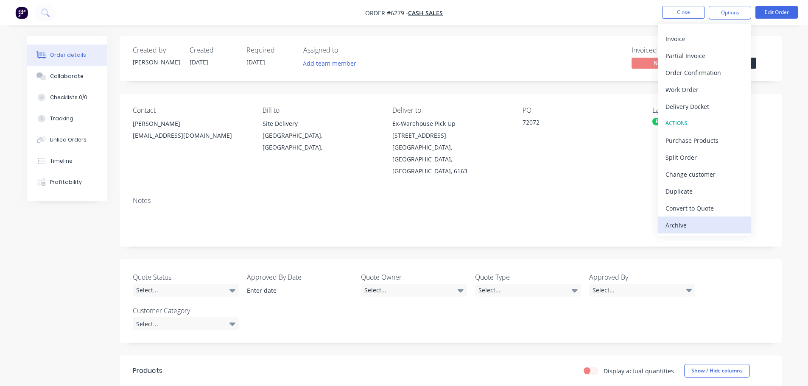
click at [685, 220] on div "Archive" at bounding box center [704, 225] width 78 height 12
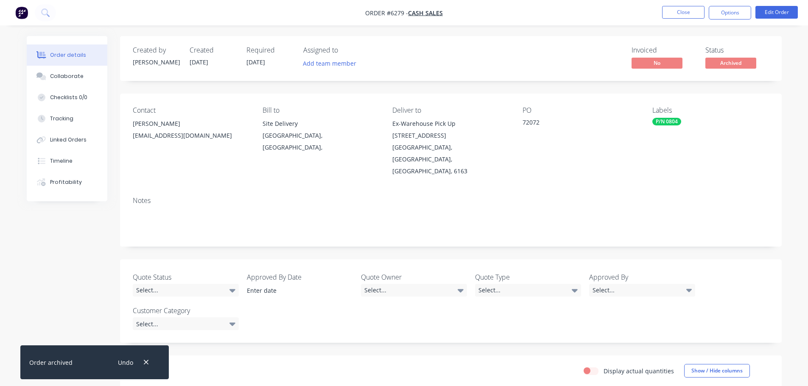
click at [76, 246] on div "Created by Bevan Created 01/09/25 Required 03/09/25 Assigned to Add team member…" at bounding box center [404, 319] width 755 height 566
click at [677, 16] on button "Close" at bounding box center [683, 12] width 42 height 13
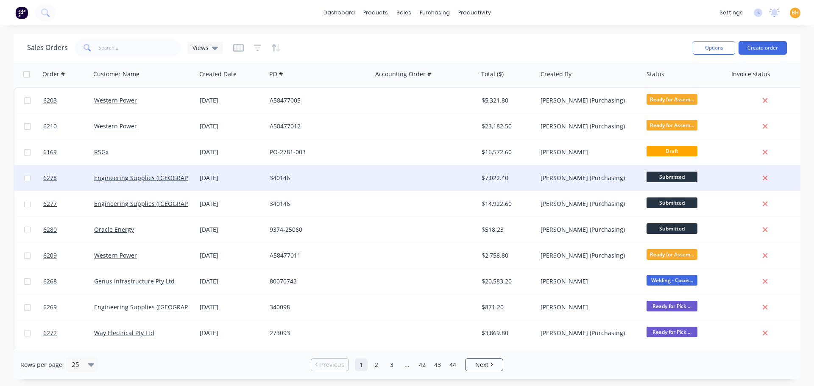
click at [653, 180] on span "Submitted" at bounding box center [672, 177] width 51 height 11
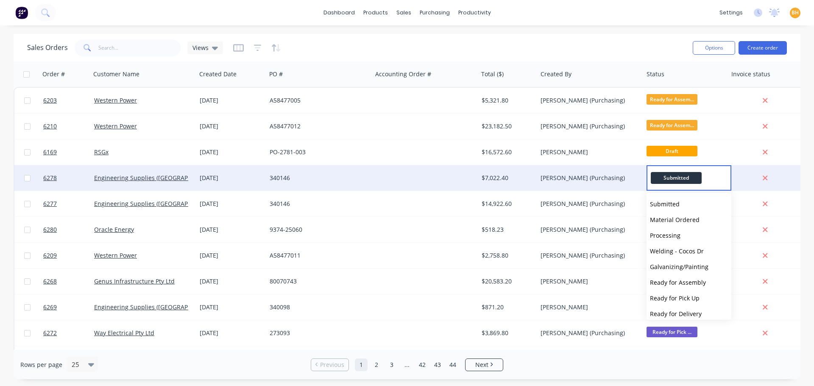
click at [520, 180] on div "$7,022.40" at bounding box center [507, 178] width 50 height 8
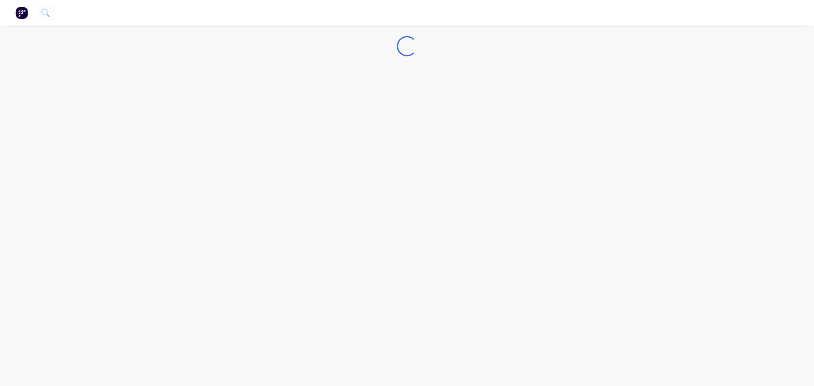
click at [520, 180] on div "Loading..." at bounding box center [407, 193] width 814 height 386
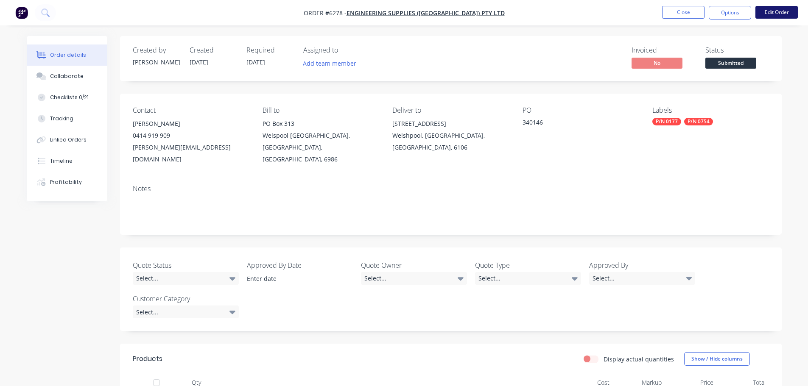
click at [774, 14] on button "Edit Order" at bounding box center [776, 12] width 42 height 13
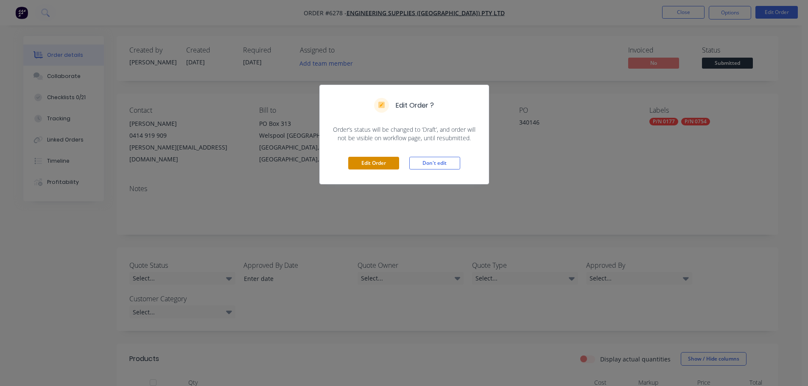
click at [391, 163] on button "Edit Order" at bounding box center [373, 163] width 51 height 13
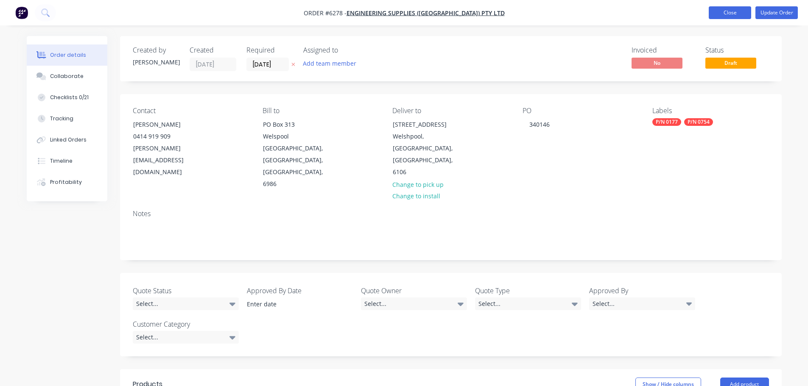
click at [722, 10] on button "Close" at bounding box center [730, 12] width 42 height 13
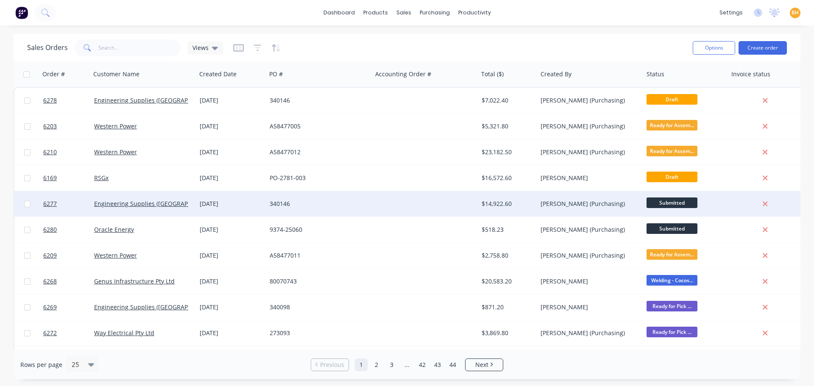
click at [150, 210] on div "Engineering Supplies ([GEOGRAPHIC_DATA]) Pty Ltd" at bounding box center [144, 203] width 106 height 25
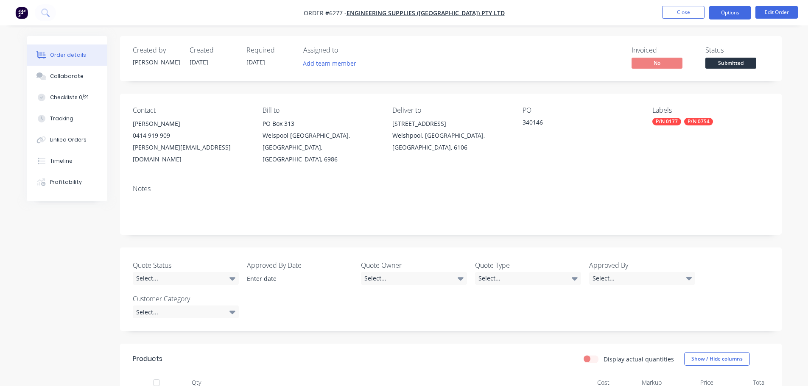
click at [732, 14] on button "Options" at bounding box center [730, 13] width 42 height 14
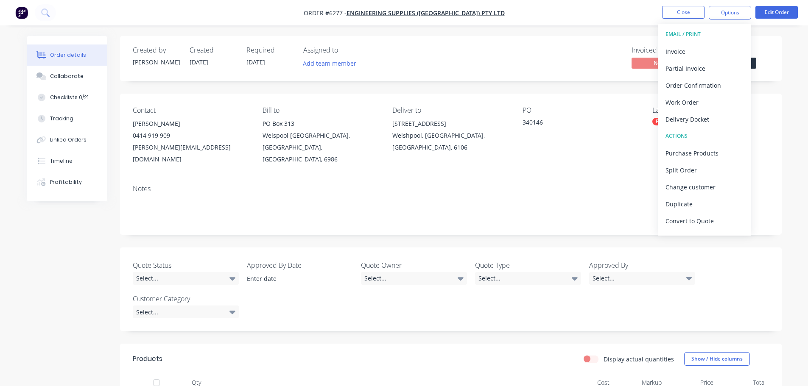
drag, startPoint x: 543, startPoint y: 44, endPoint x: 812, endPoint y: 51, distance: 269.4
click at [544, 43] on div "Created by Bevan Created 01/09/25 Required 04/09/25 Assigned to Add team member…" at bounding box center [451, 58] width 662 height 45
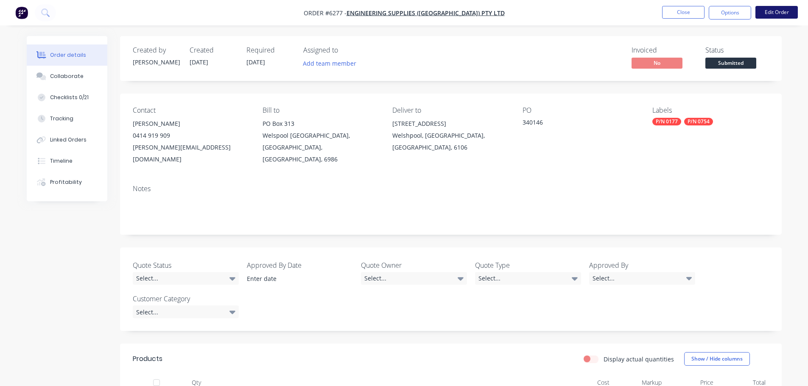
click at [778, 10] on button "Edit Order" at bounding box center [776, 12] width 42 height 13
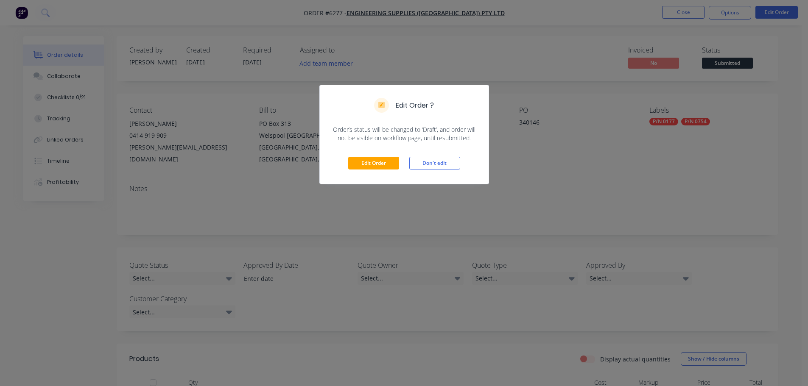
click at [368, 155] on div "Edit Order Don't edit" at bounding box center [404, 164] width 169 height 42
click at [368, 162] on button "Edit Order" at bounding box center [373, 163] width 51 height 13
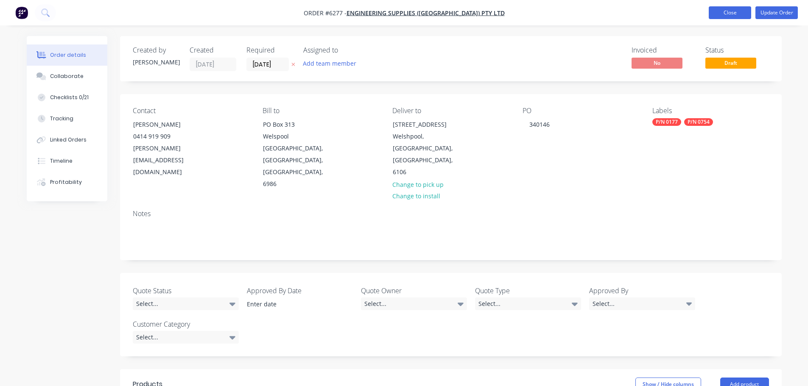
click at [725, 14] on button "Close" at bounding box center [730, 12] width 42 height 13
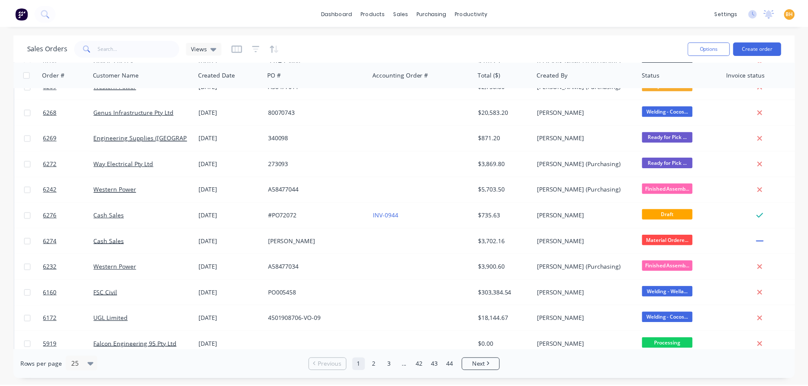
scroll to position [212, 0]
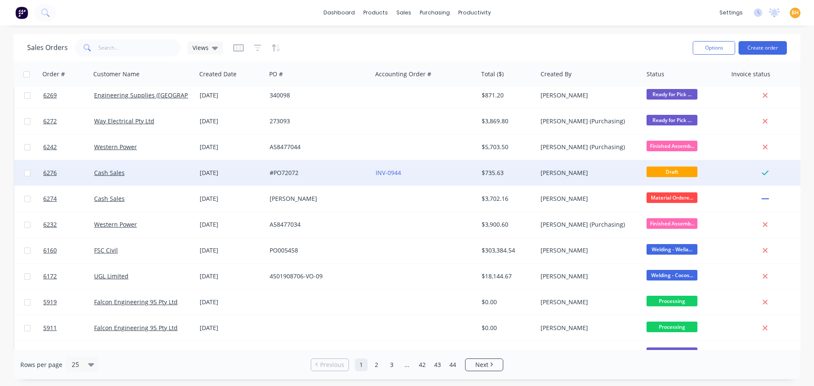
click at [285, 172] on div "#PO72072" at bounding box center [317, 173] width 94 height 8
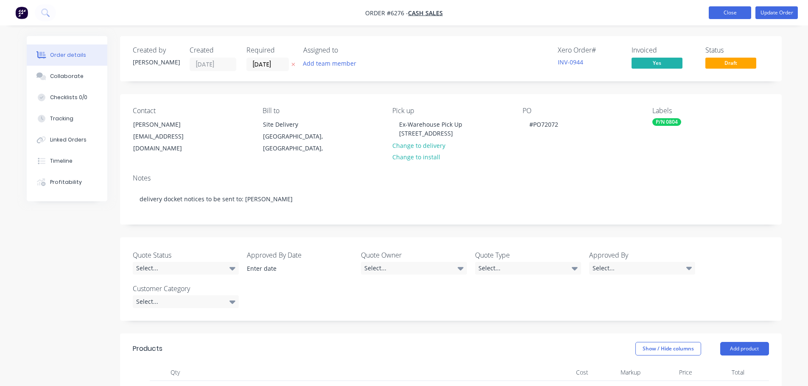
click at [715, 14] on button "Close" at bounding box center [730, 12] width 42 height 13
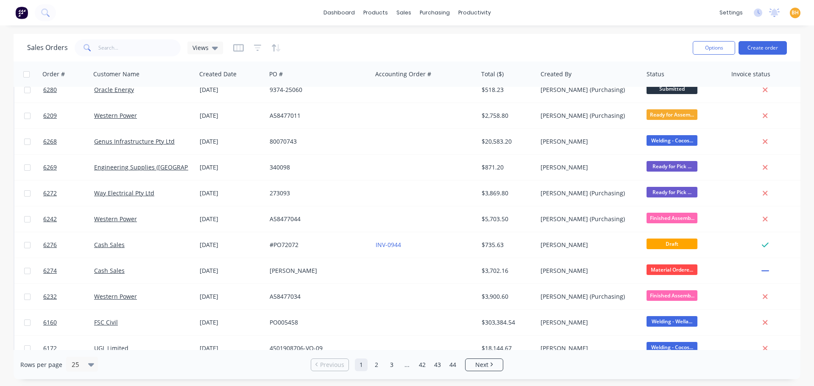
scroll to position [212, 0]
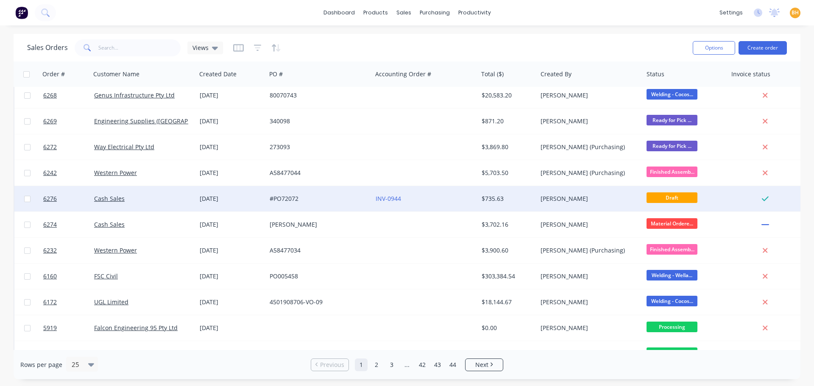
click at [178, 205] on div "Cash Sales" at bounding box center [144, 198] width 106 height 25
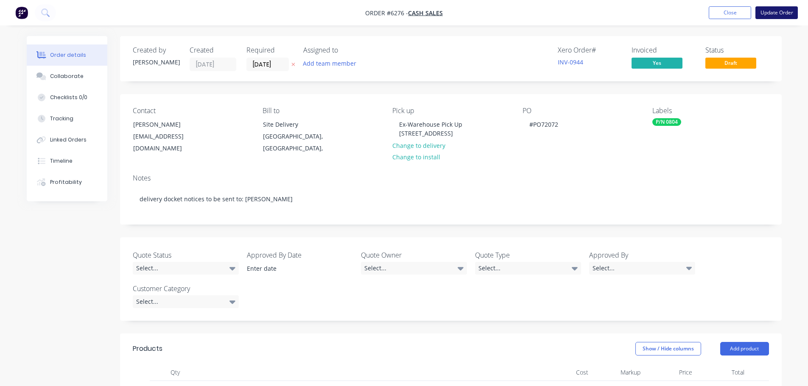
click at [786, 9] on button "Update Order" at bounding box center [776, 12] width 42 height 13
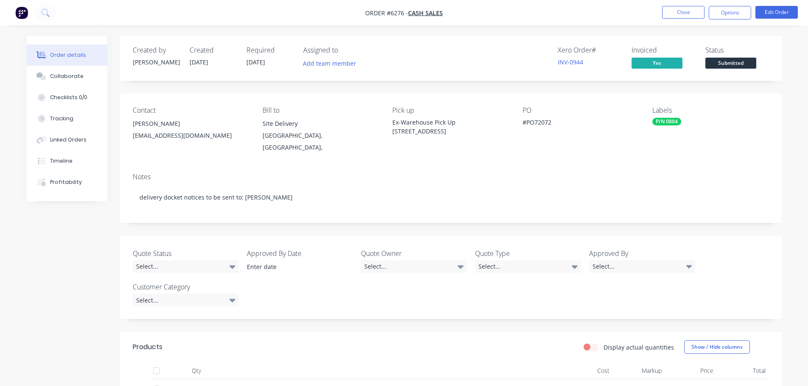
click at [254, 62] on span "[DATE]" at bounding box center [255, 62] width 19 height 8
click at [265, 59] on span "[DATE]" at bounding box center [255, 62] width 19 height 8
click at [774, 14] on button "Edit Order" at bounding box center [776, 12] width 42 height 13
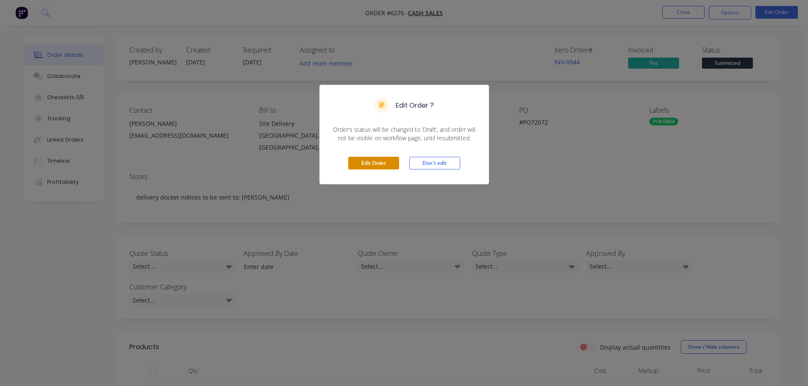
click at [380, 163] on button "Edit Order" at bounding box center [373, 163] width 51 height 13
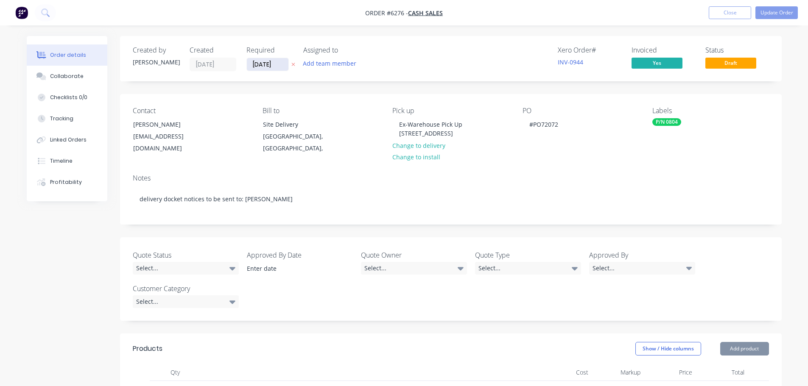
click at [268, 64] on input "[DATE]" at bounding box center [268, 64] width 42 height 13
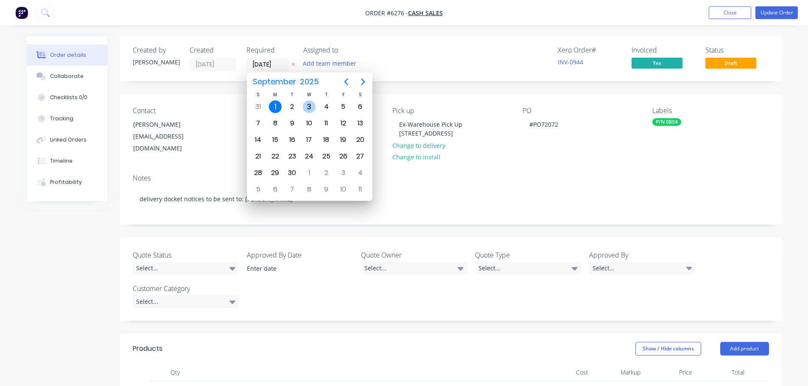
click at [306, 108] on div "3" at bounding box center [309, 107] width 13 height 13
type input "[DATE]"
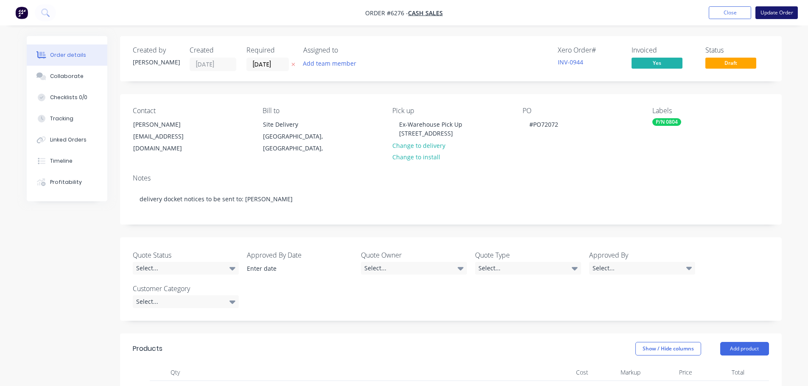
click at [778, 11] on button "Update Order" at bounding box center [776, 12] width 42 height 13
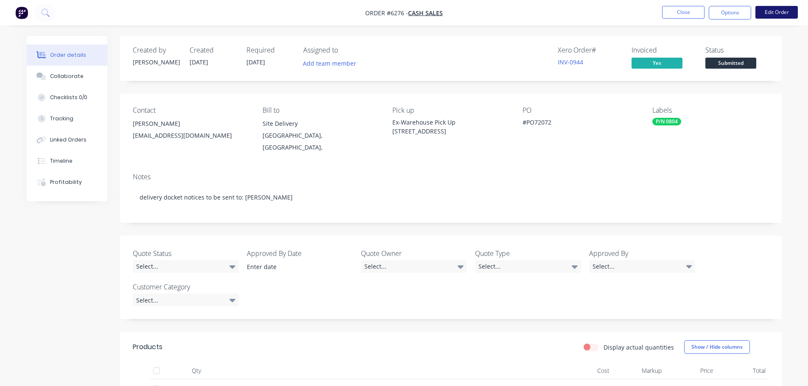
click at [774, 14] on button "Edit Order" at bounding box center [776, 12] width 42 height 13
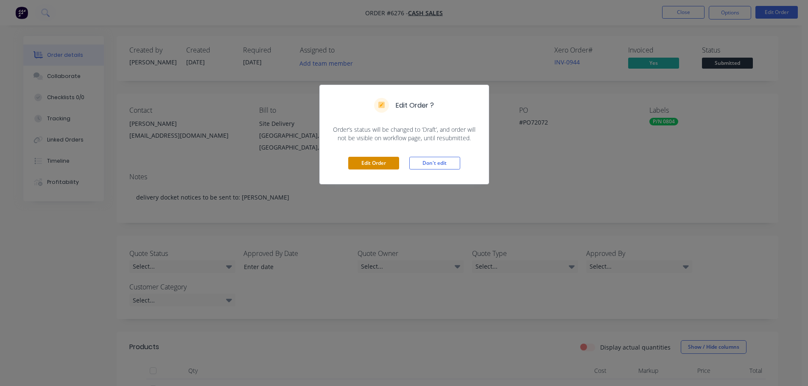
click at [386, 167] on button "Edit Order" at bounding box center [373, 163] width 51 height 13
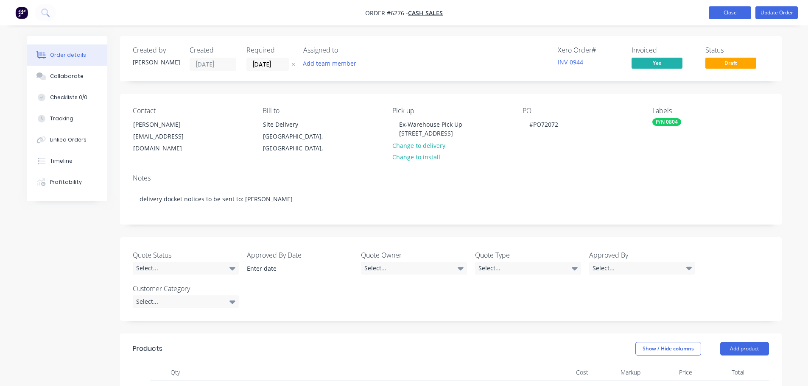
click at [729, 16] on button "Close" at bounding box center [730, 12] width 42 height 13
